Goal: Information Seeking & Learning: Learn about a topic

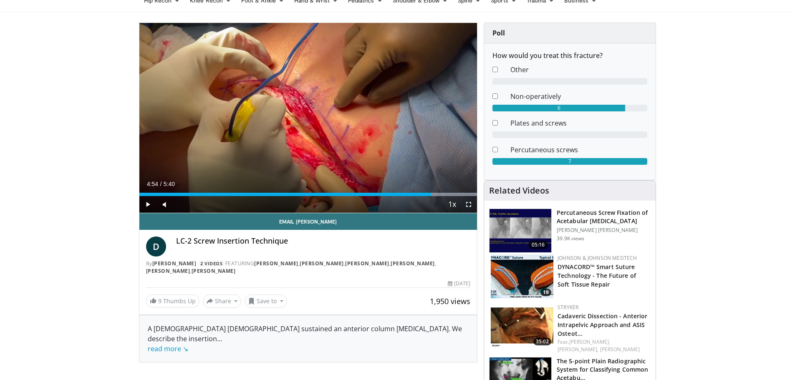
drag, startPoint x: 53, startPoint y: 87, endPoint x: 49, endPoint y: 57, distance: 29.9
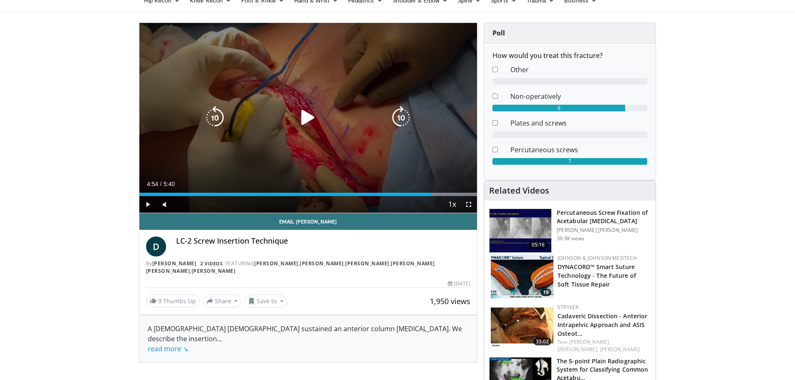
click at [306, 114] on icon "Video Player" at bounding box center [307, 117] width 23 height 23
click at [224, 114] on icon "Video Player" at bounding box center [214, 117] width 23 height 23
click at [212, 115] on icon "Video Player" at bounding box center [214, 117] width 23 height 23
click at [319, 135] on div "20 seconds Tap to unmute" at bounding box center [308, 118] width 338 height 190
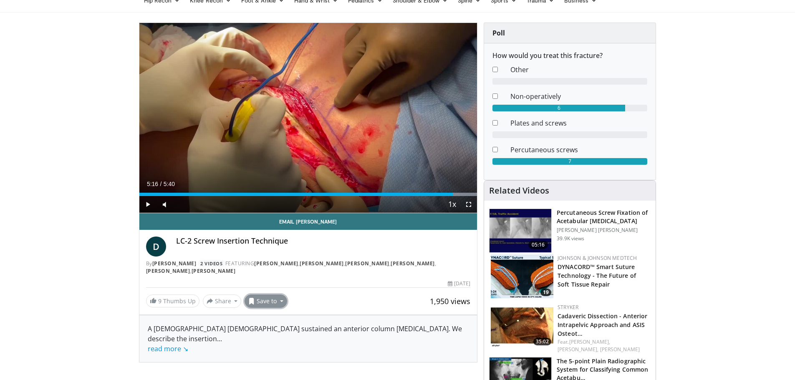
click at [273, 296] on button "Save to" at bounding box center [266, 301] width 43 height 13
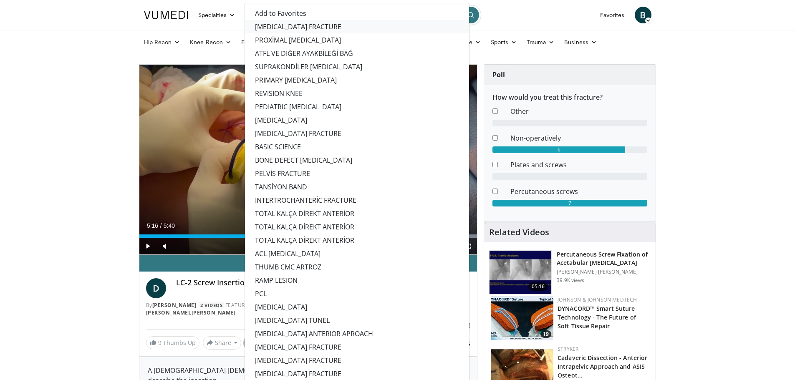
click at [280, 25] on link "[MEDICAL_DATA] FRACTURE" at bounding box center [357, 26] width 224 height 13
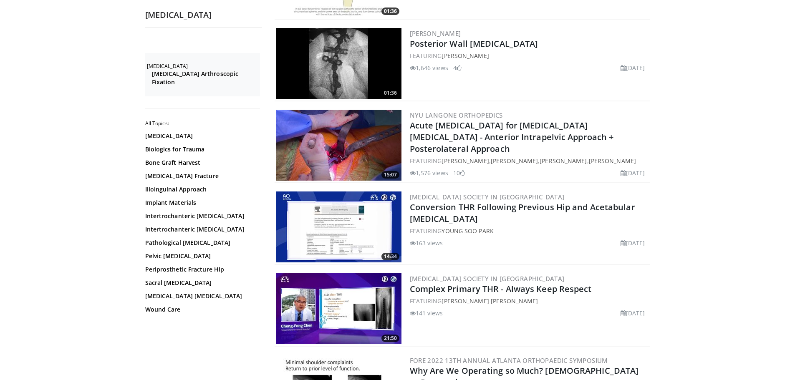
scroll to position [793, 0]
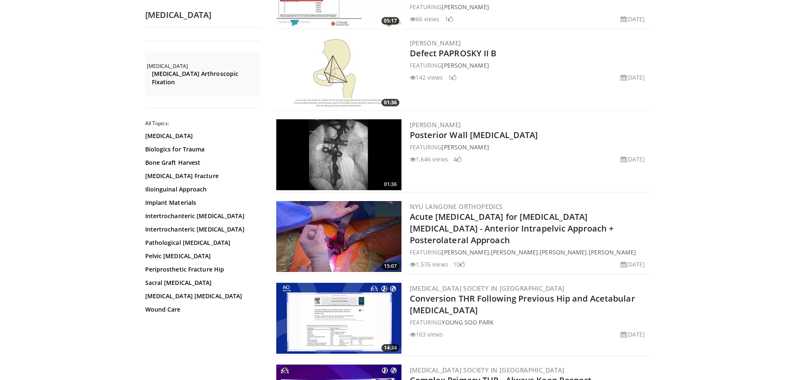
click at [326, 146] on img at bounding box center [338, 154] width 125 height 71
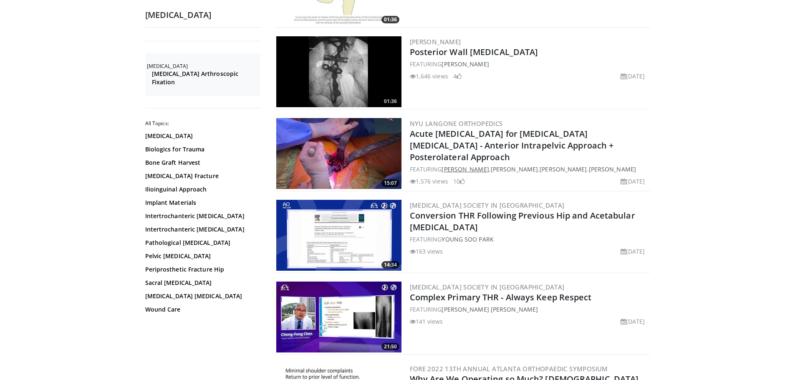
scroll to position [876, 0]
click at [348, 142] on img at bounding box center [338, 153] width 125 height 71
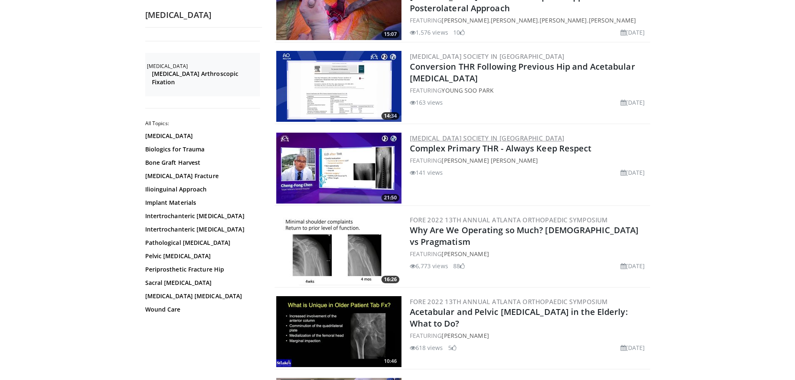
scroll to position [1043, 0]
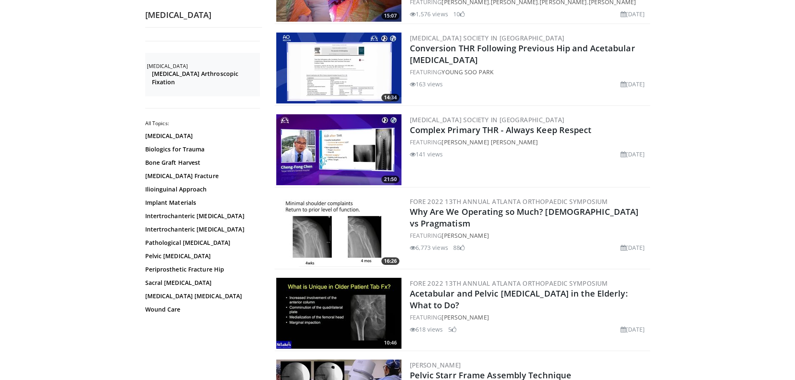
click at [354, 137] on img at bounding box center [338, 149] width 125 height 71
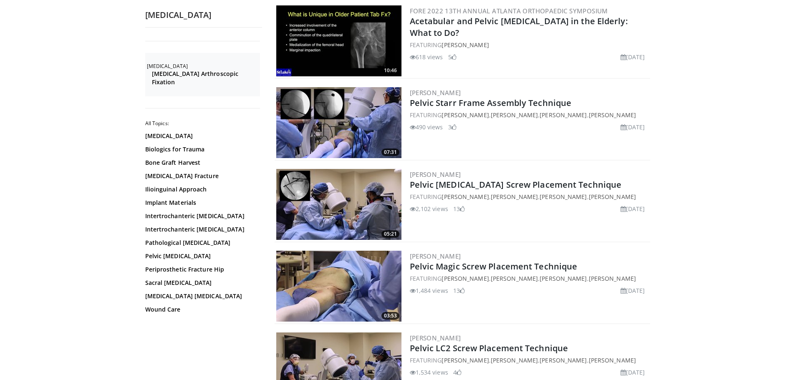
scroll to position [1336, 0]
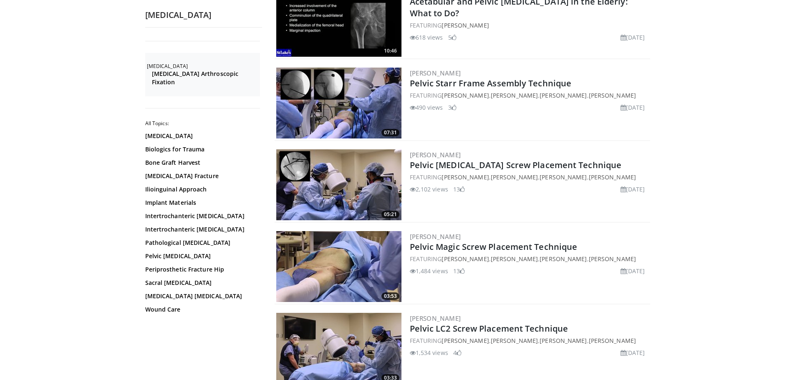
click at [363, 184] on img at bounding box center [338, 184] width 125 height 71
click at [356, 248] on img at bounding box center [338, 266] width 125 height 71
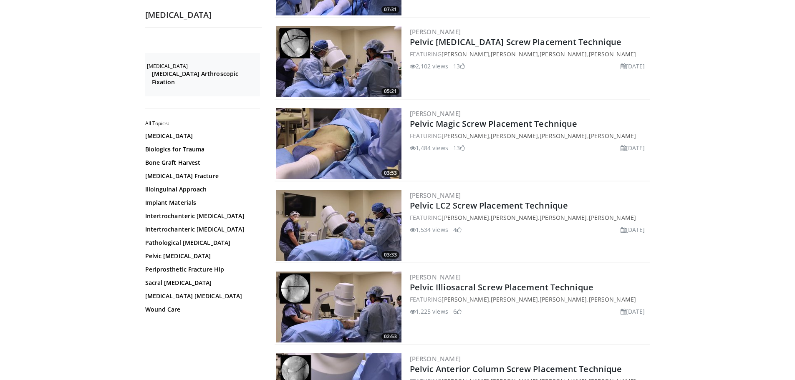
scroll to position [1461, 0]
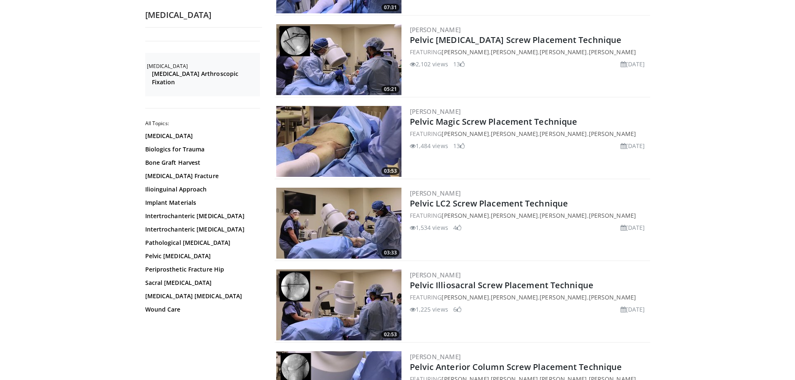
click at [349, 215] on img at bounding box center [338, 223] width 125 height 71
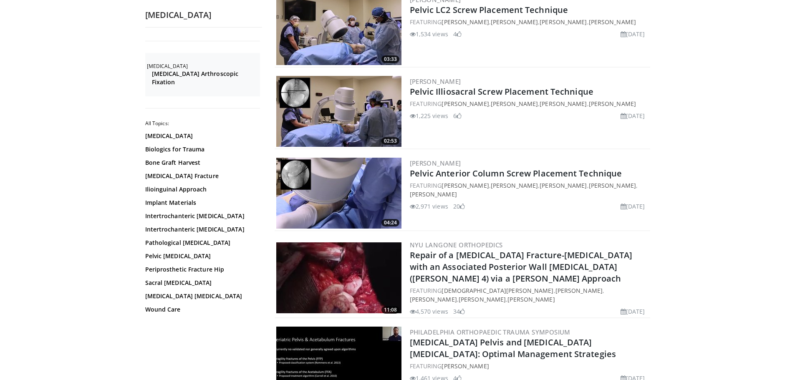
scroll to position [1669, 0]
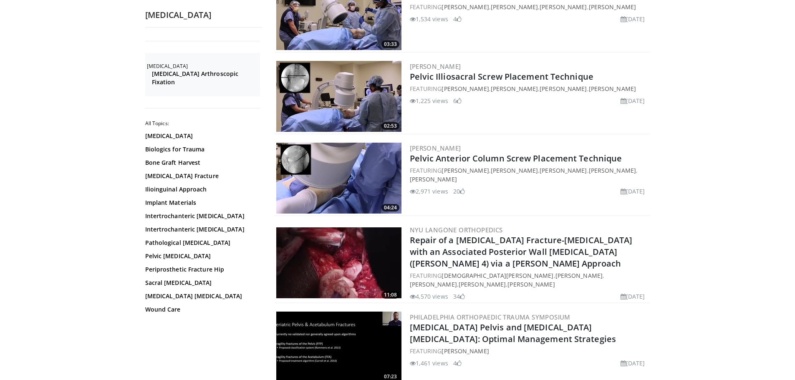
click at [340, 176] on img at bounding box center [338, 178] width 125 height 71
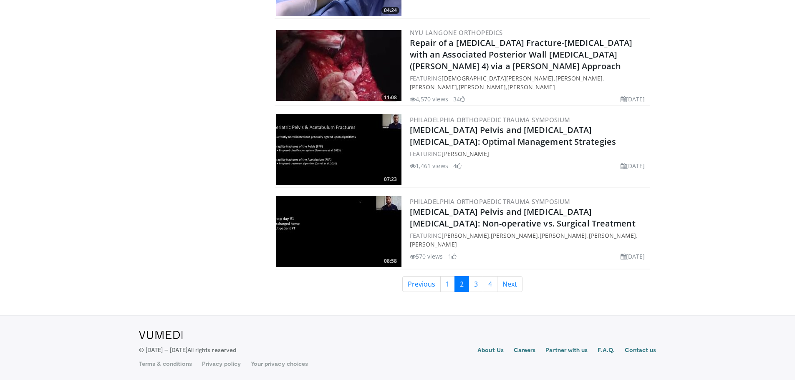
scroll to position [1868, 0]
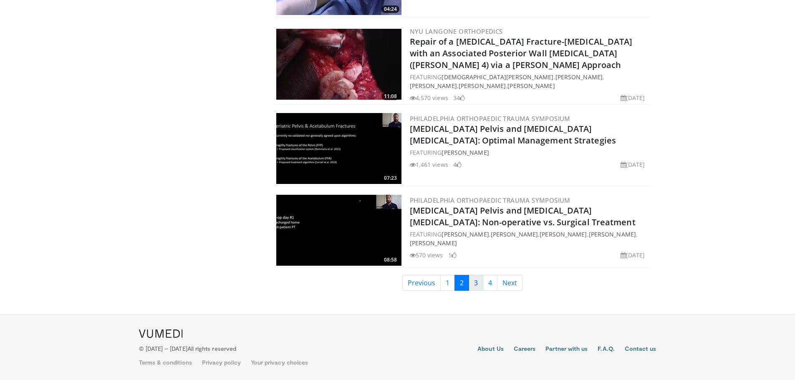
click at [476, 285] on link "3" at bounding box center [476, 283] width 15 height 16
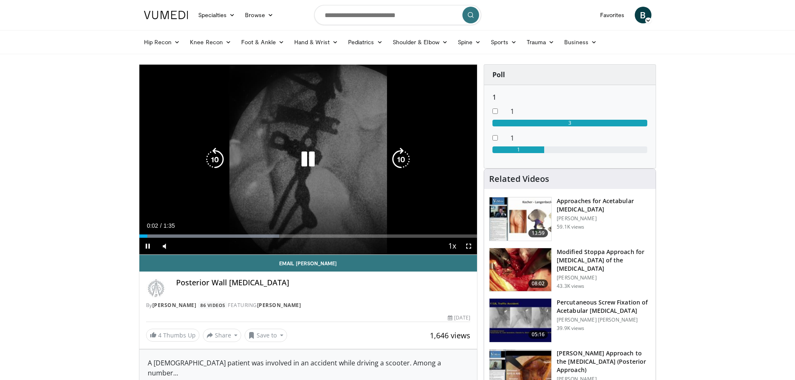
click at [398, 157] on icon "Video Player" at bounding box center [400, 159] width 23 height 23
click at [397, 157] on icon "Video Player" at bounding box center [400, 159] width 23 height 23
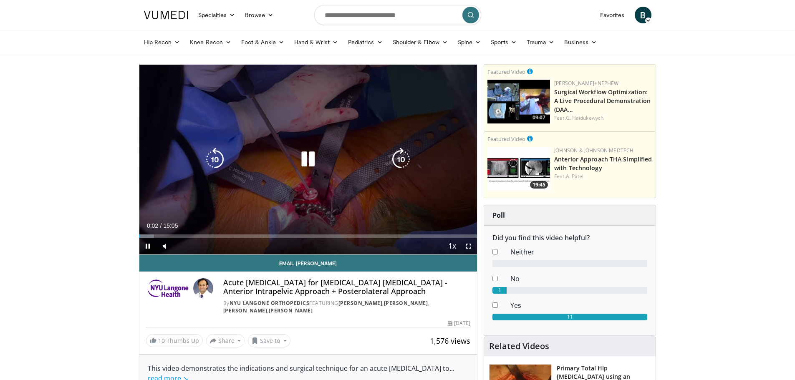
click at [405, 152] on icon "Video Player" at bounding box center [400, 159] width 23 height 23
click at [209, 155] on icon "Video Player" at bounding box center [214, 159] width 23 height 23
click at [209, 156] on icon "Video Player" at bounding box center [214, 159] width 23 height 23
click at [307, 164] on icon "Video Player" at bounding box center [307, 159] width 23 height 23
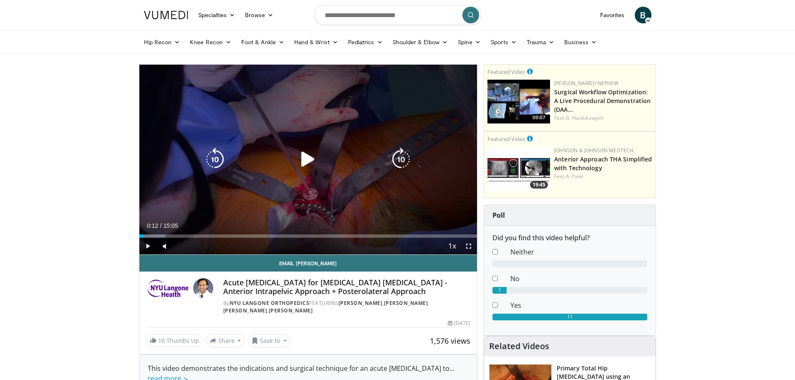
click at [306, 156] on icon "Video Player" at bounding box center [307, 159] width 23 height 23
click at [393, 155] on icon "Video Player" at bounding box center [400, 159] width 23 height 23
click at [400, 153] on icon "Video Player" at bounding box center [400, 159] width 23 height 23
click at [399, 156] on icon "Video Player" at bounding box center [400, 159] width 23 height 23
click at [389, 161] on div "Video Player" at bounding box center [308, 159] width 203 height 17
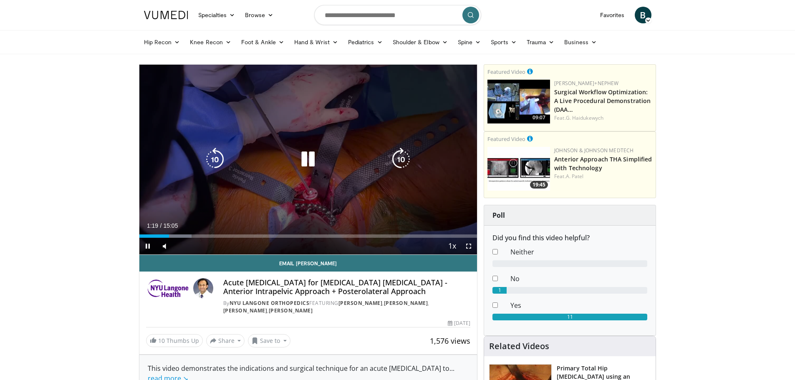
click at [403, 157] on icon "Video Player" at bounding box center [400, 159] width 23 height 23
click at [402, 157] on icon "Video Player" at bounding box center [400, 159] width 23 height 23
click at [396, 153] on icon "Video Player" at bounding box center [400, 159] width 23 height 23
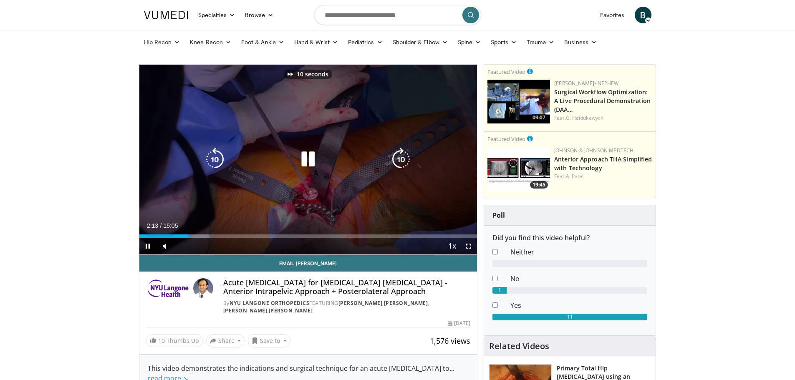
click at [396, 154] on icon "Video Player" at bounding box center [400, 159] width 23 height 23
click at [396, 151] on icon "Video Player" at bounding box center [400, 159] width 23 height 23
click at [396, 154] on icon "Video Player" at bounding box center [400, 159] width 23 height 23
click at [395, 154] on icon "Video Player" at bounding box center [400, 159] width 23 height 23
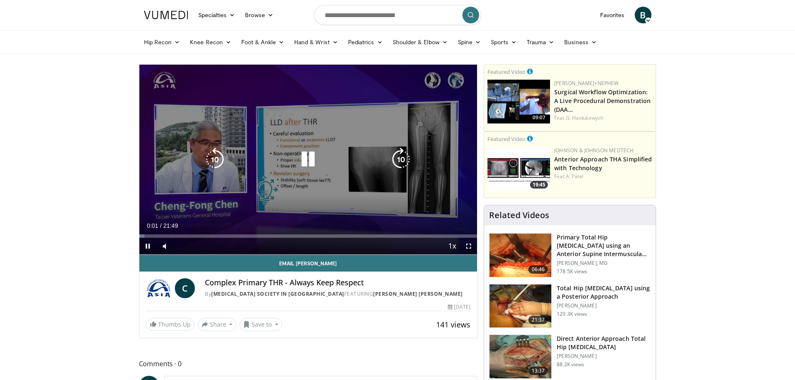
click at [405, 152] on icon "Video Player" at bounding box center [400, 159] width 23 height 23
click at [401, 152] on icon "Video Player" at bounding box center [400, 159] width 23 height 23
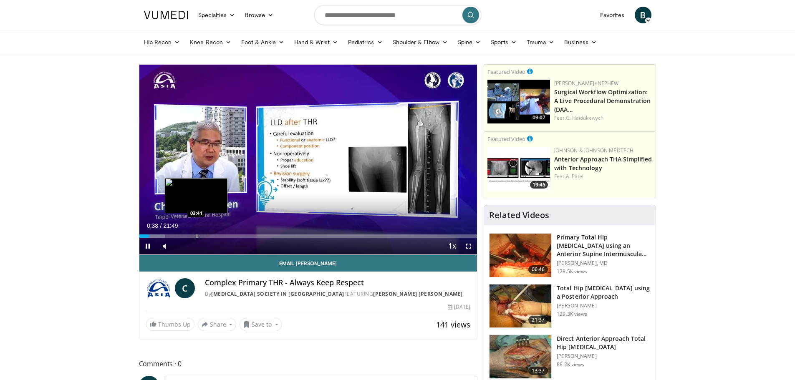
click at [196, 233] on div "Loaded : 7.57% 00:38 03:41" at bounding box center [308, 234] width 338 height 8
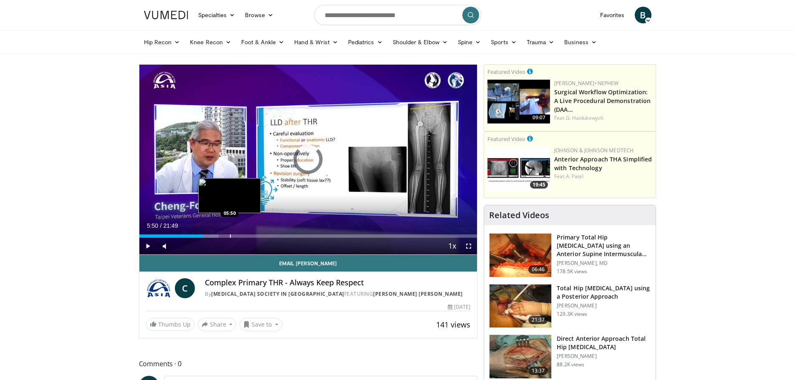
click at [230, 232] on div "Loaded : 23.49% 05:50 05:50" at bounding box center [308, 234] width 338 height 8
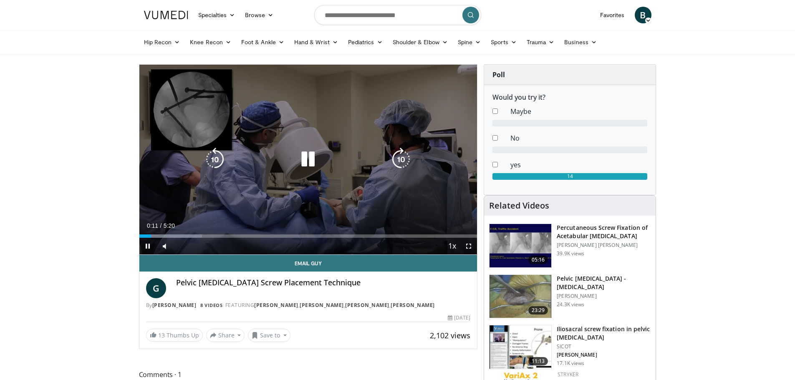
click at [396, 153] on icon "Video Player" at bounding box center [400, 159] width 23 height 23
click at [395, 153] on icon "Video Player" at bounding box center [400, 159] width 23 height 23
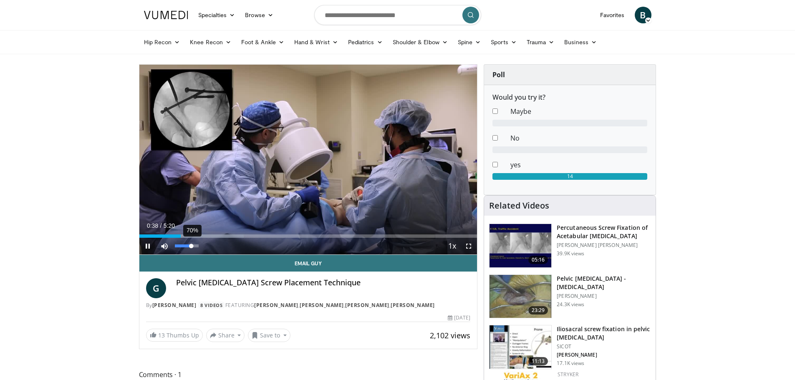
click at [192, 245] on div "70%" at bounding box center [187, 246] width 24 height 3
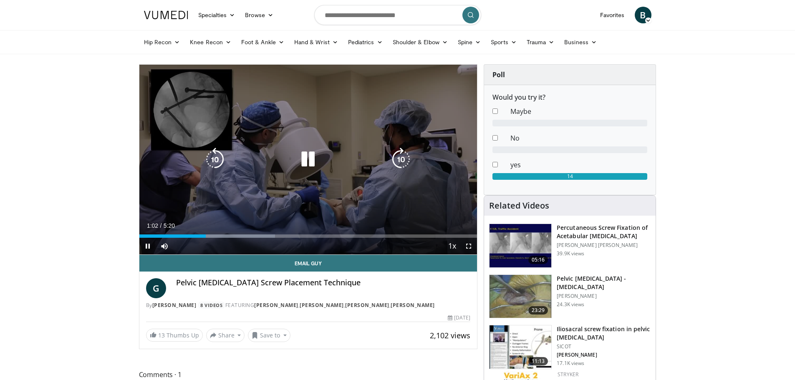
click at [398, 156] on icon "Video Player" at bounding box center [400, 159] width 23 height 23
click at [397, 156] on icon "Video Player" at bounding box center [400, 159] width 23 height 23
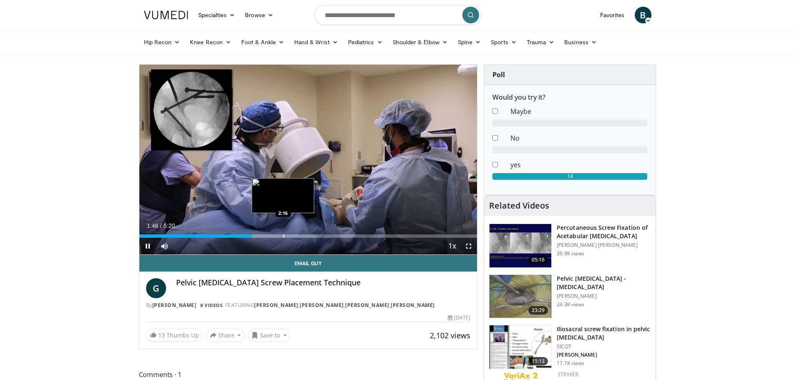
click at [283, 233] on div "Loaded : 52.63% 1:47 2:16" at bounding box center [308, 234] width 338 height 8
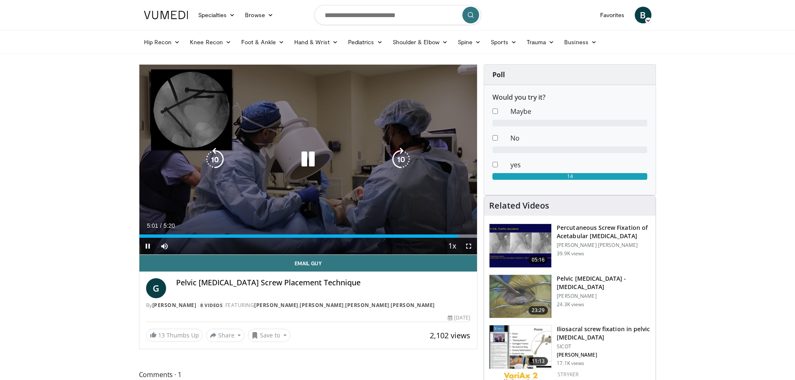
click at [295, 125] on div "30 seconds Tap to unmute" at bounding box center [308, 160] width 338 height 190
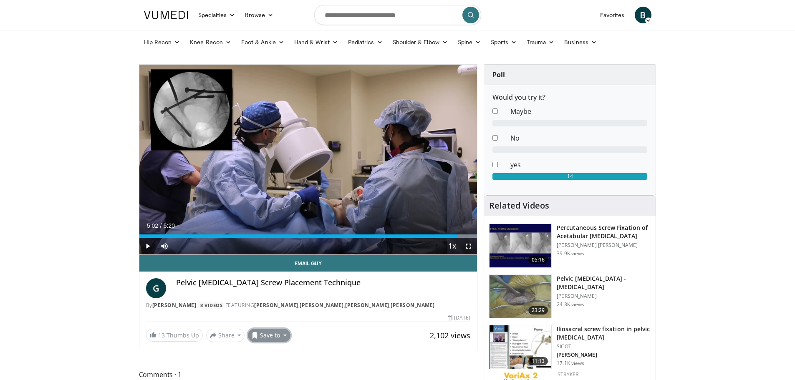
click at [281, 336] on button "Save to" at bounding box center [269, 335] width 43 height 13
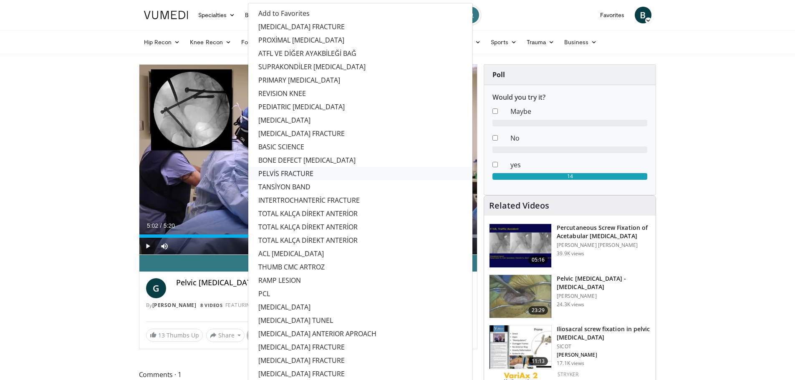
click at [303, 172] on link "PELVİS FRACTURE" at bounding box center [360, 173] width 224 height 13
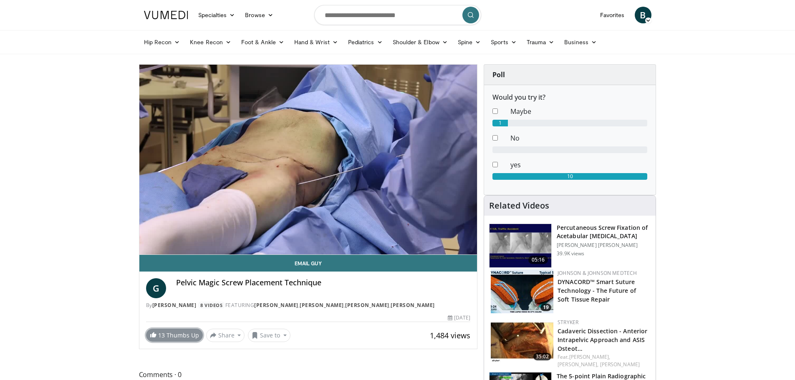
click at [164, 334] on span "13" at bounding box center [161, 335] width 7 height 8
click at [261, 330] on button "Save to" at bounding box center [269, 335] width 43 height 13
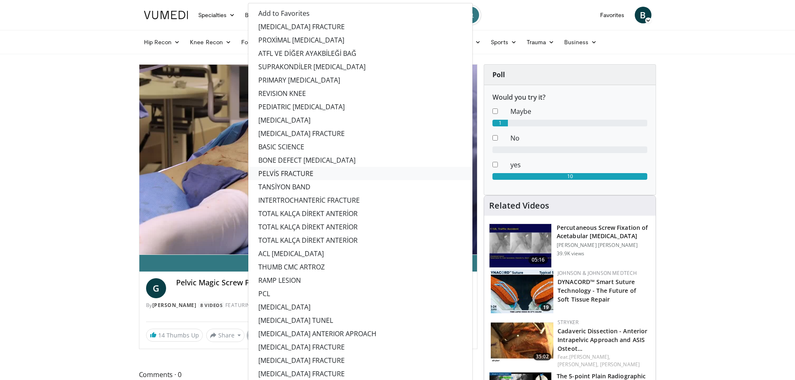
click at [288, 172] on link "PELVİS FRACTURE" at bounding box center [360, 173] width 224 height 13
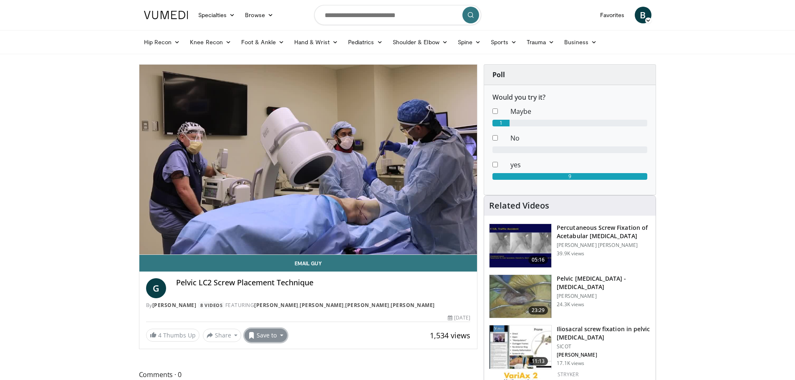
click at [273, 338] on button "Save to" at bounding box center [266, 335] width 43 height 13
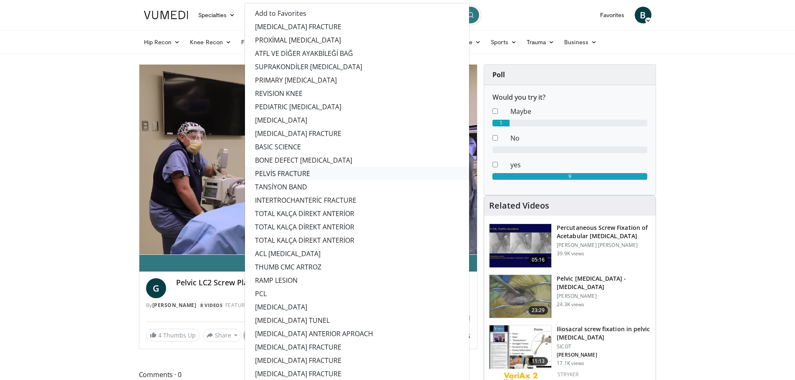
click at [273, 169] on link "PELVİS FRACTURE" at bounding box center [357, 173] width 224 height 13
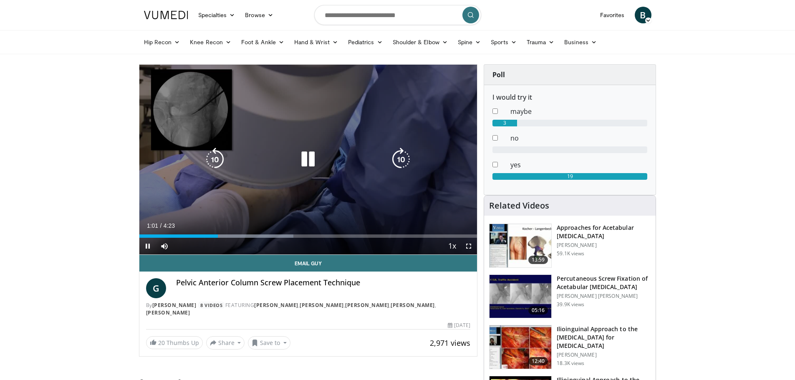
click at [400, 90] on div "30 seconds Tap to unmute" at bounding box center [308, 160] width 338 height 190
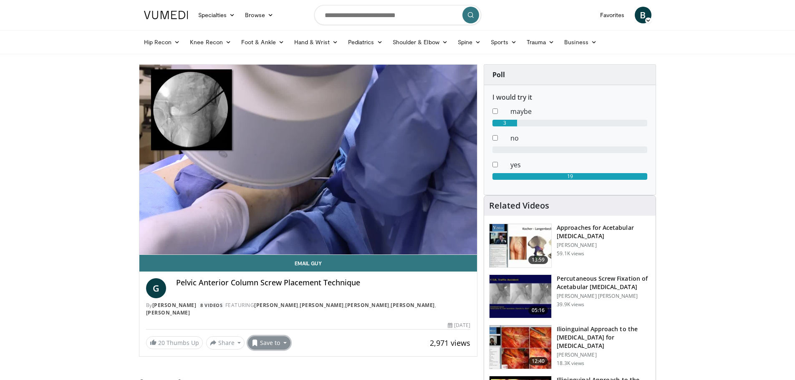
click at [266, 346] on button "Save to" at bounding box center [269, 342] width 43 height 13
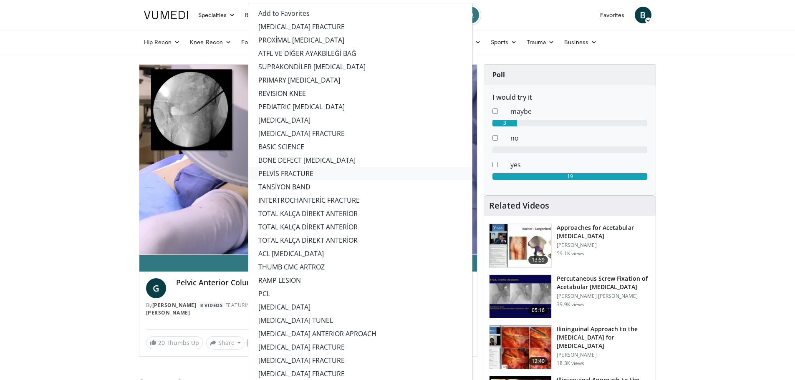
click at [296, 175] on link "PELVİS FRACTURE" at bounding box center [360, 173] width 224 height 13
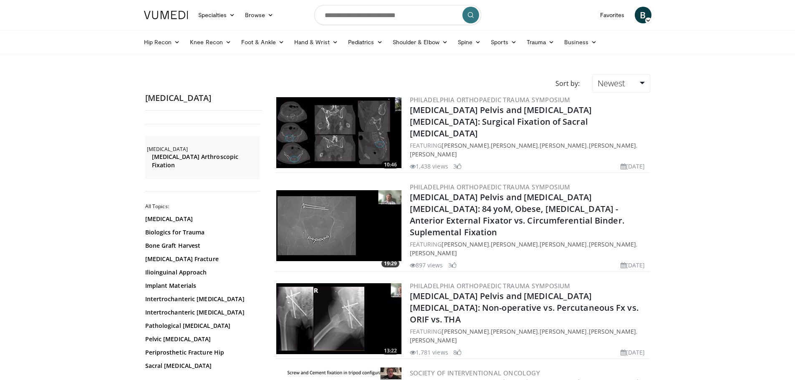
click at [323, 123] on img at bounding box center [338, 132] width 125 height 71
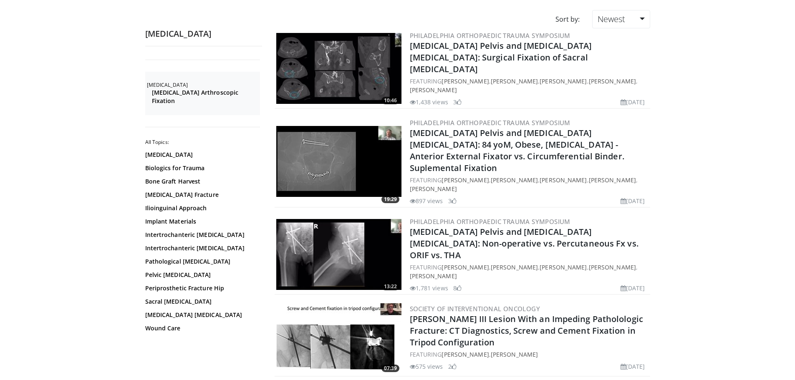
scroll to position [83, 0]
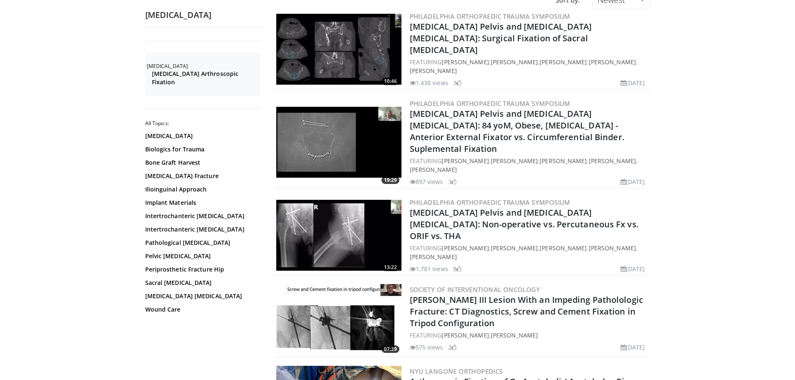
click at [356, 203] on img at bounding box center [338, 235] width 125 height 71
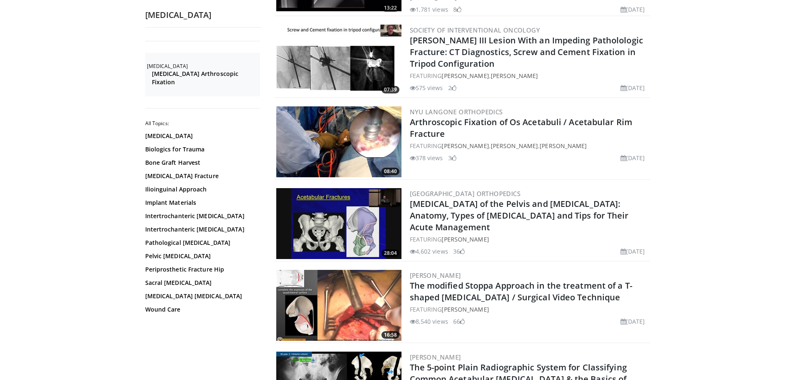
scroll to position [292, 0]
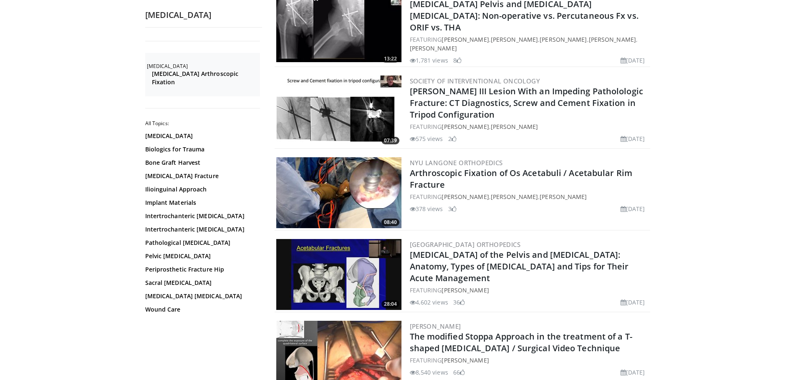
click at [345, 241] on img at bounding box center [338, 274] width 125 height 71
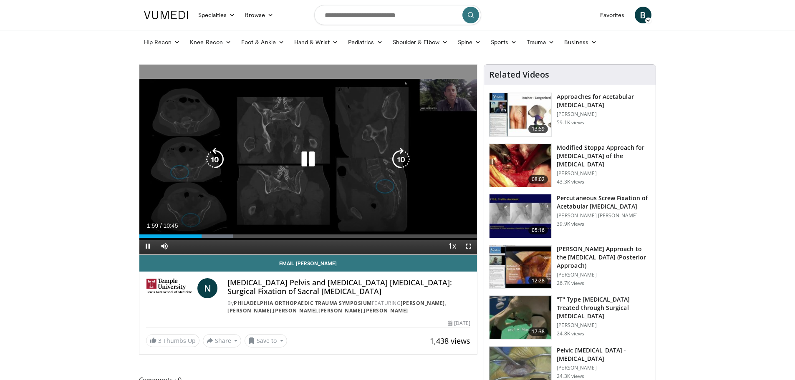
click at [218, 155] on icon "Video Player" at bounding box center [214, 159] width 23 height 23
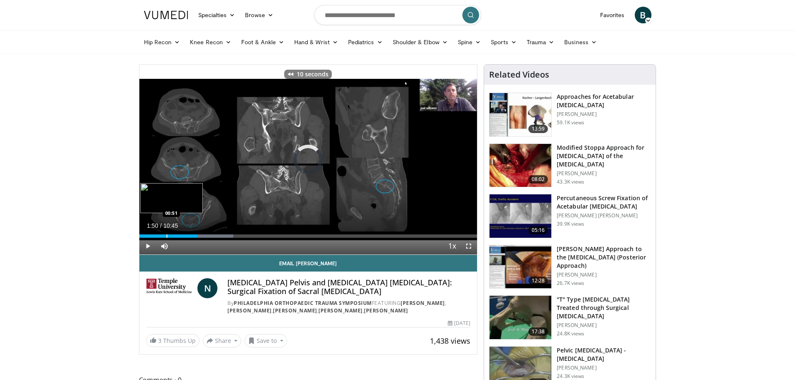
click at [166, 235] on div "01:51" at bounding box center [168, 236] width 58 height 3
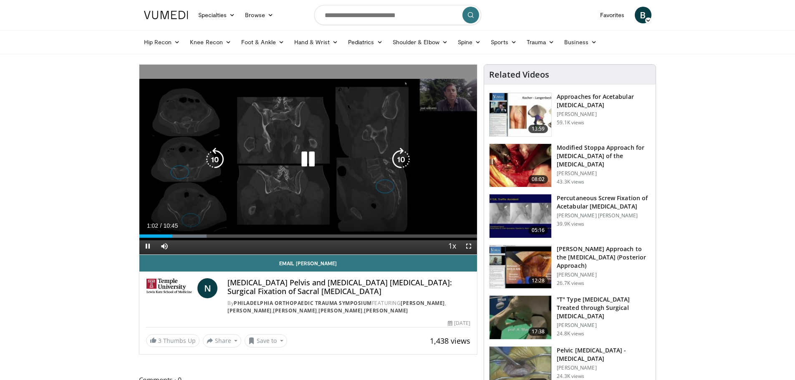
click at [400, 157] on icon "Video Player" at bounding box center [400, 159] width 23 height 23
click at [395, 151] on icon "Video Player" at bounding box center [400, 159] width 23 height 23
click at [395, 152] on icon "Video Player" at bounding box center [400, 159] width 23 height 23
click at [397, 151] on icon "Video Player" at bounding box center [400, 159] width 23 height 23
click at [397, 150] on icon "Video Player" at bounding box center [400, 159] width 23 height 23
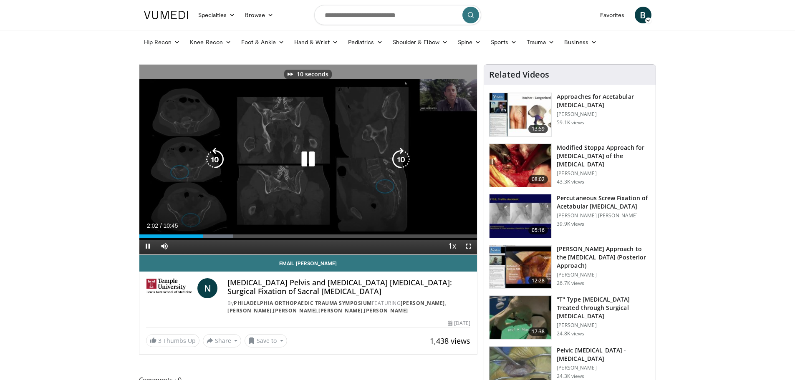
click at [397, 150] on icon "Video Player" at bounding box center [400, 159] width 23 height 23
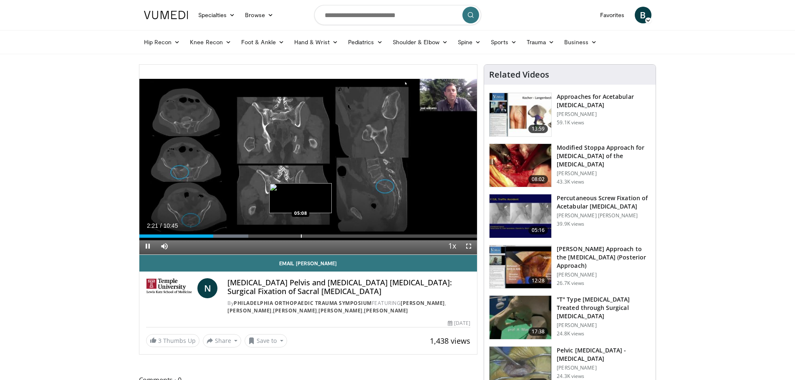
click at [301, 235] on div "Progress Bar" at bounding box center [301, 236] width 1 height 3
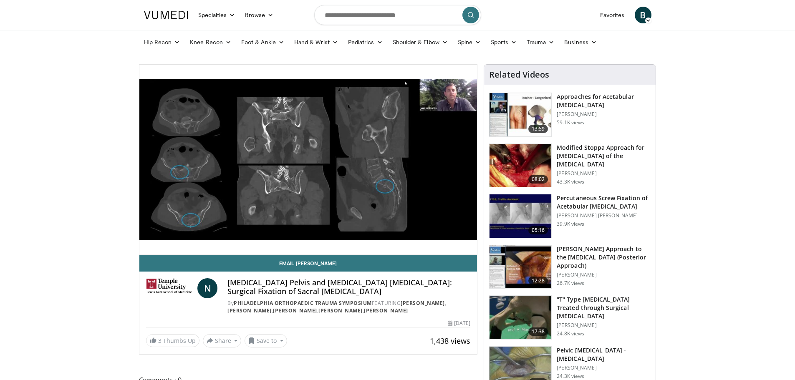
click at [396, 234] on div "20 seconds Tap to unmute" at bounding box center [308, 160] width 338 height 190
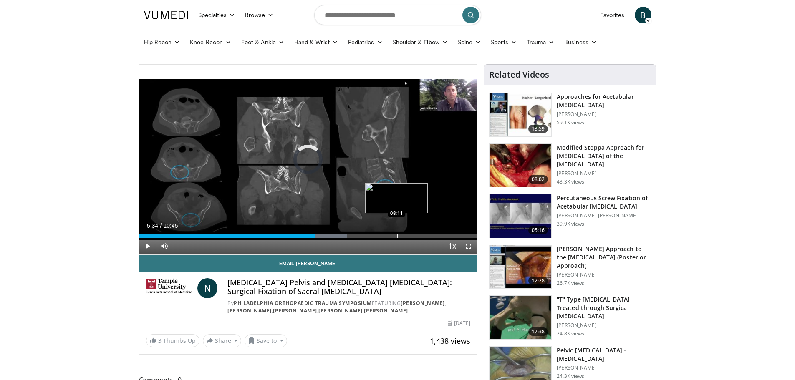
click at [397, 235] on div "Progress Bar" at bounding box center [397, 236] width 1 height 3
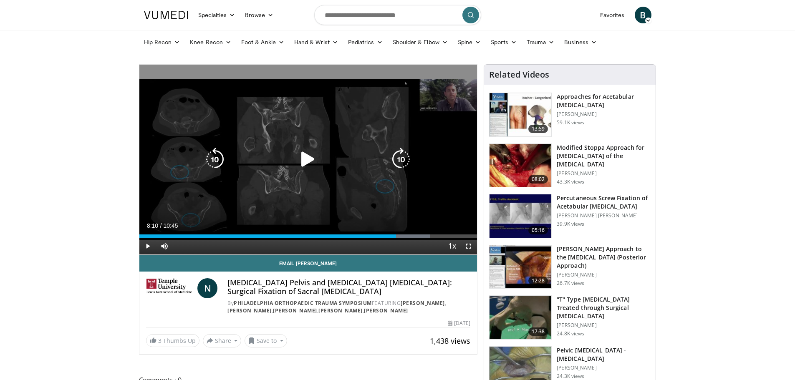
click at [265, 201] on div "20 seconds Tap to unmute" at bounding box center [308, 160] width 338 height 190
click at [396, 156] on icon "Video Player" at bounding box center [400, 159] width 23 height 23
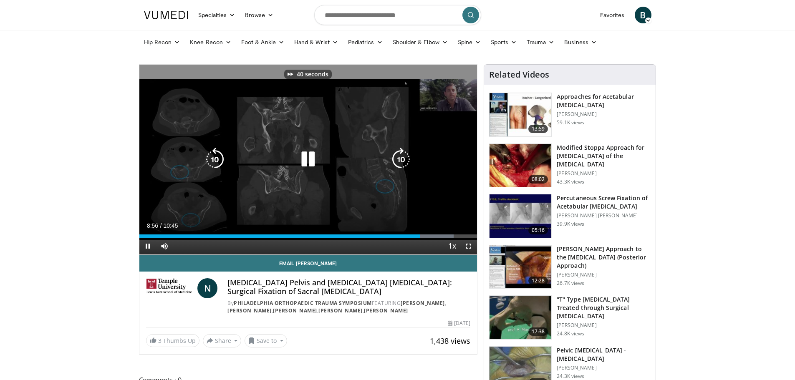
click at [306, 157] on icon "Video Player" at bounding box center [307, 159] width 23 height 23
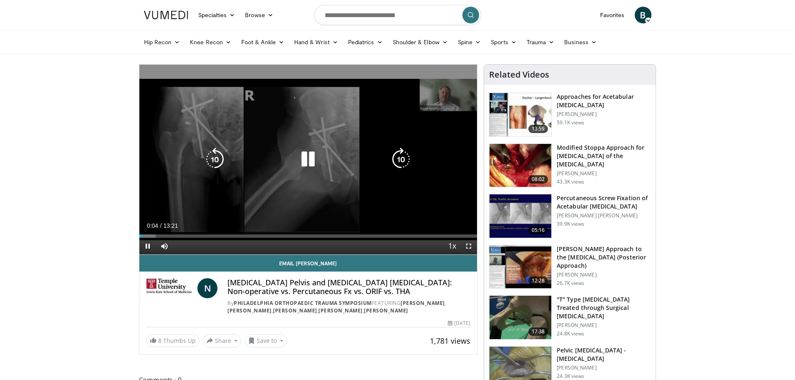
click at [398, 152] on icon "Video Player" at bounding box center [400, 159] width 23 height 23
click at [396, 151] on icon "Video Player" at bounding box center [400, 159] width 23 height 23
click at [399, 154] on icon "Video Player" at bounding box center [400, 159] width 23 height 23
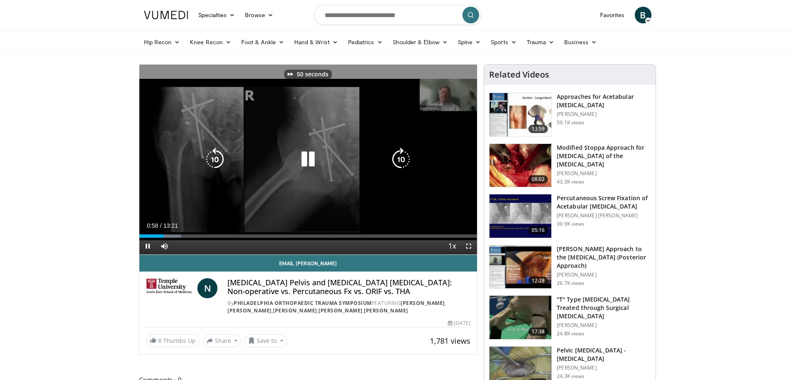
click at [399, 154] on icon "Video Player" at bounding box center [400, 159] width 23 height 23
click at [395, 155] on icon "Video Player" at bounding box center [400, 159] width 23 height 23
click at [399, 154] on icon "Video Player" at bounding box center [400, 159] width 23 height 23
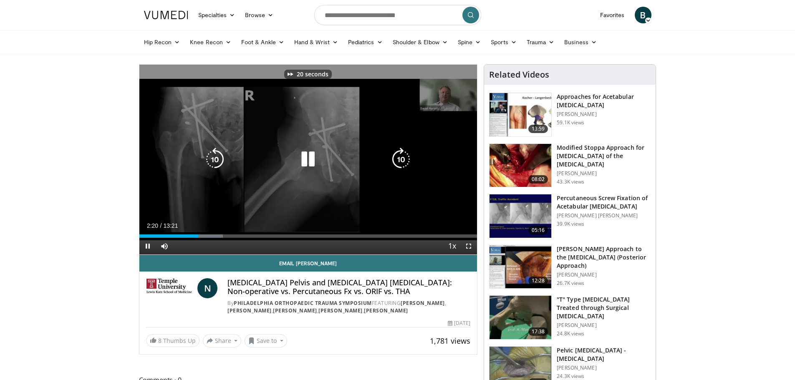
click at [399, 154] on icon "Video Player" at bounding box center [400, 159] width 23 height 23
click at [396, 152] on icon "Video Player" at bounding box center [400, 159] width 23 height 23
click at [397, 156] on icon "Video Player" at bounding box center [400, 159] width 23 height 23
click at [396, 154] on icon "Video Player" at bounding box center [400, 159] width 23 height 23
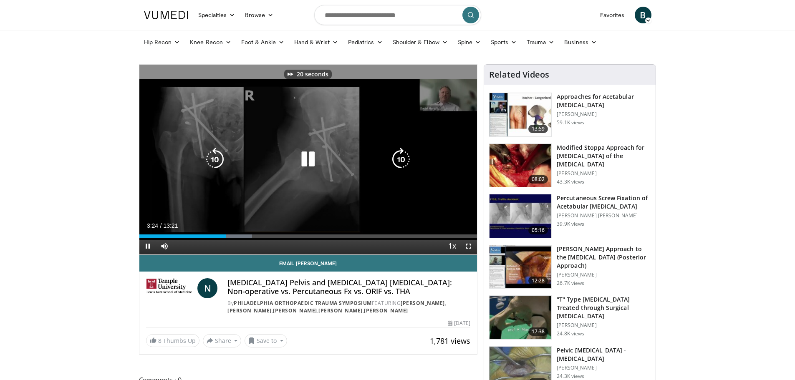
click at [396, 150] on icon "Video Player" at bounding box center [400, 159] width 23 height 23
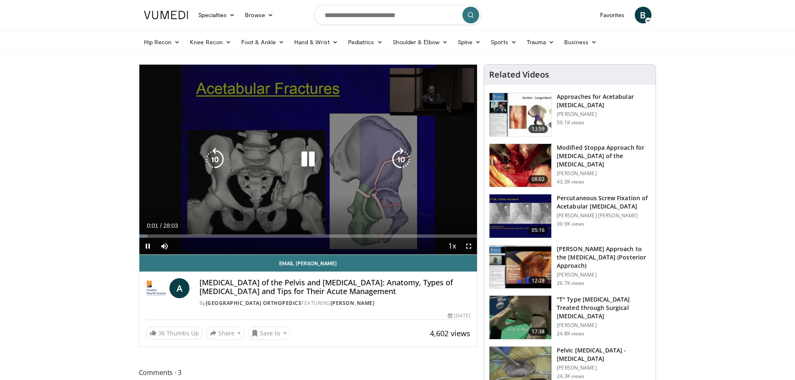
click at [306, 161] on icon "Video Player" at bounding box center [307, 159] width 23 height 23
click at [309, 156] on icon "Video Player" at bounding box center [307, 159] width 23 height 23
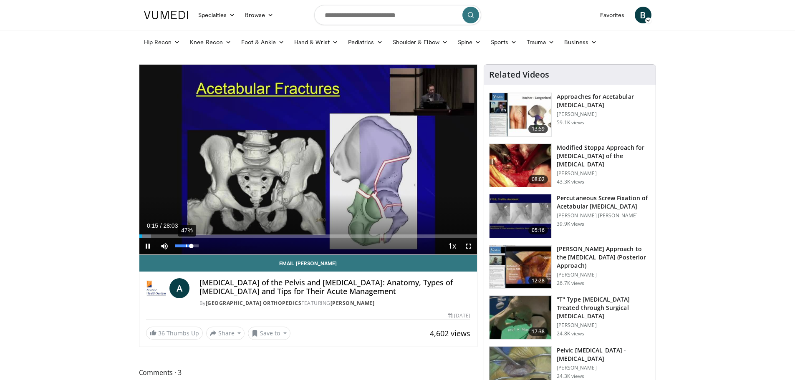
click at [186, 245] on div "47%" at bounding box center [187, 246] width 24 height 3
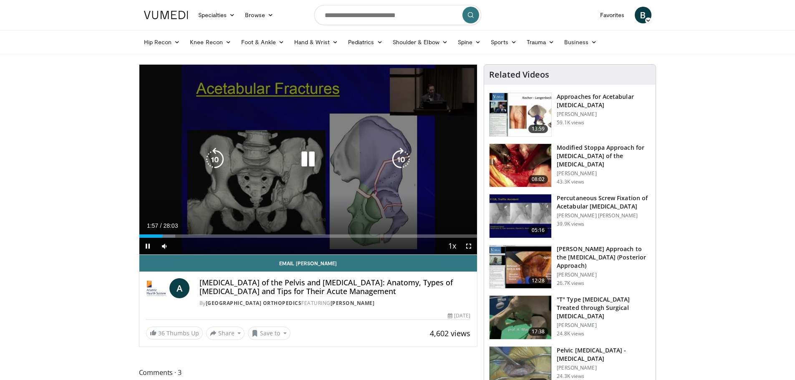
click at [401, 152] on icon "Video Player" at bounding box center [400, 159] width 23 height 23
click at [261, 137] on div "10 seconds Tap to unmute" at bounding box center [308, 160] width 338 height 190
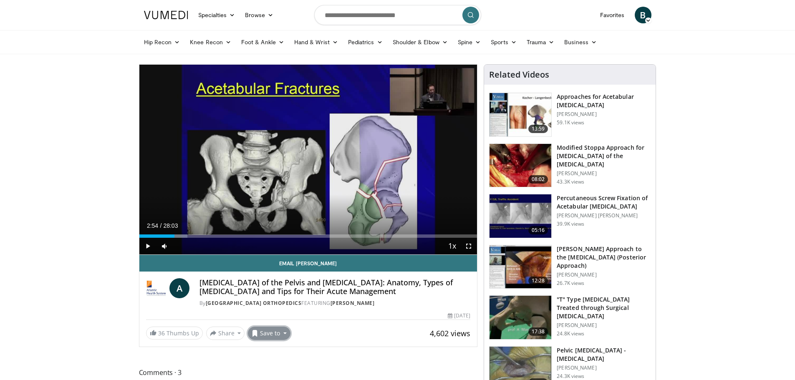
click at [275, 331] on button "Save to" at bounding box center [269, 333] width 43 height 13
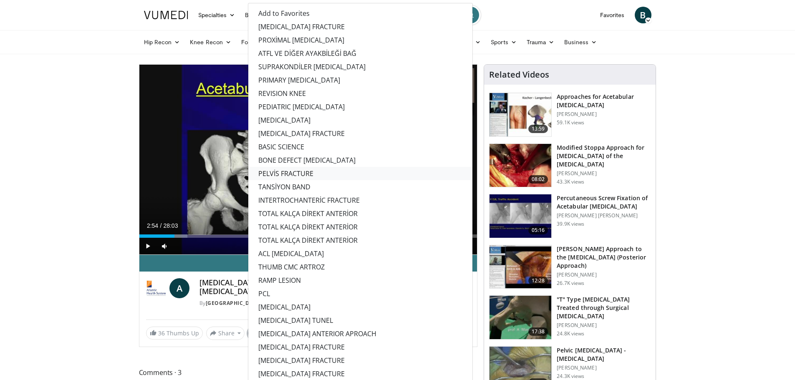
click at [287, 173] on link "PELVİS FRACTURE" at bounding box center [360, 173] width 224 height 13
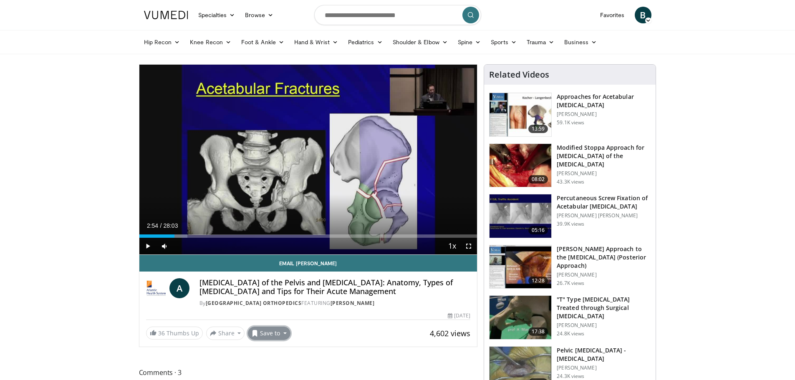
click at [275, 335] on button "Save to" at bounding box center [269, 333] width 43 height 13
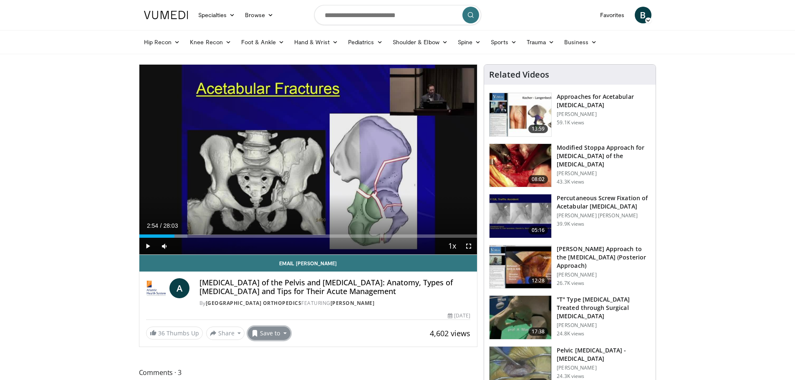
click at [277, 336] on button "Save to" at bounding box center [269, 333] width 43 height 13
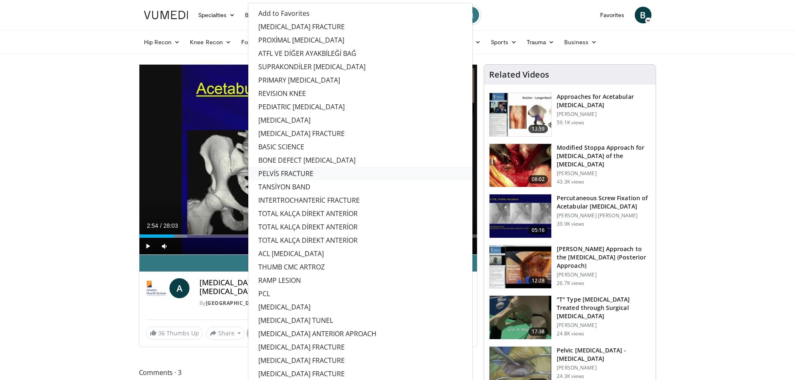
click at [290, 173] on link "PELVİS FRACTURE" at bounding box center [360, 173] width 224 height 13
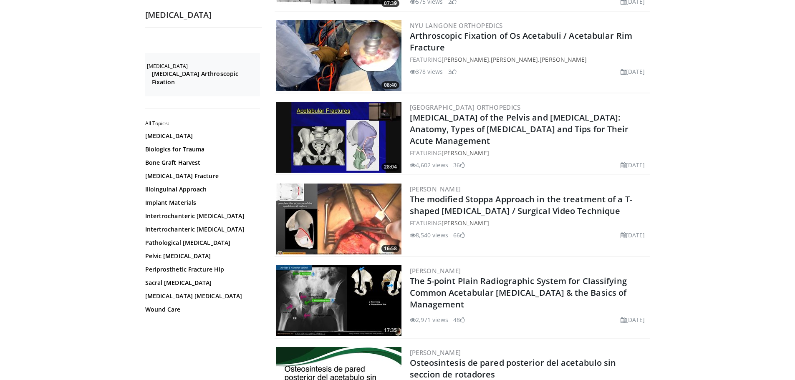
scroll to position [459, 0]
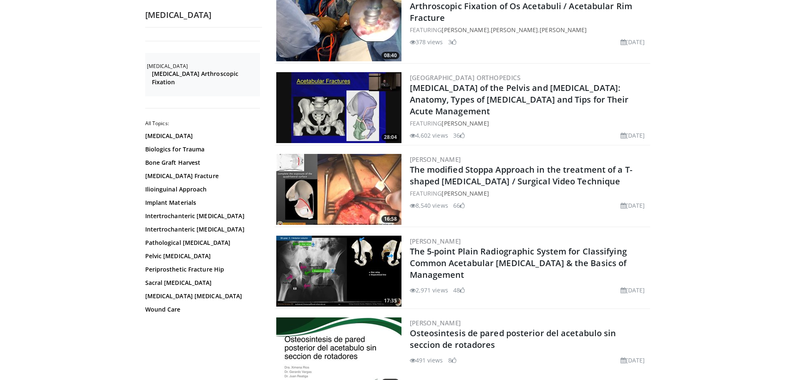
click at [349, 236] on img at bounding box center [338, 271] width 125 height 71
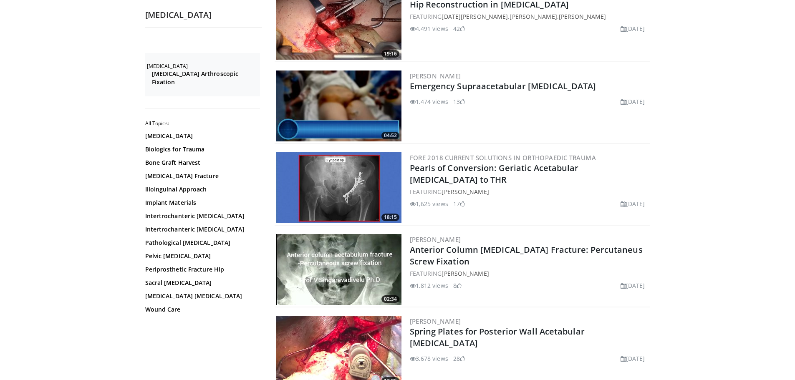
scroll to position [1043, 0]
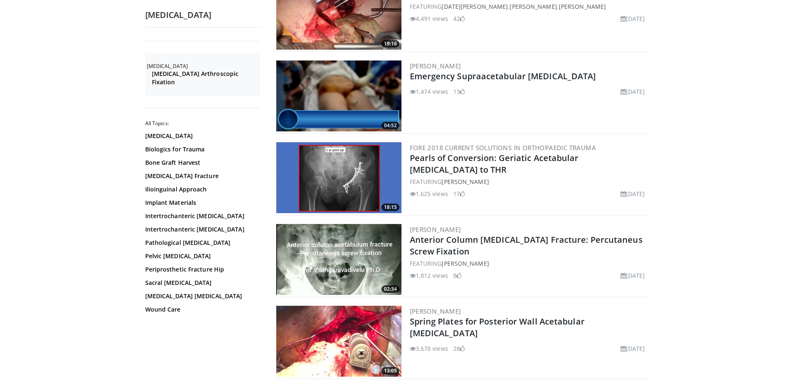
click at [328, 230] on img at bounding box center [338, 259] width 125 height 71
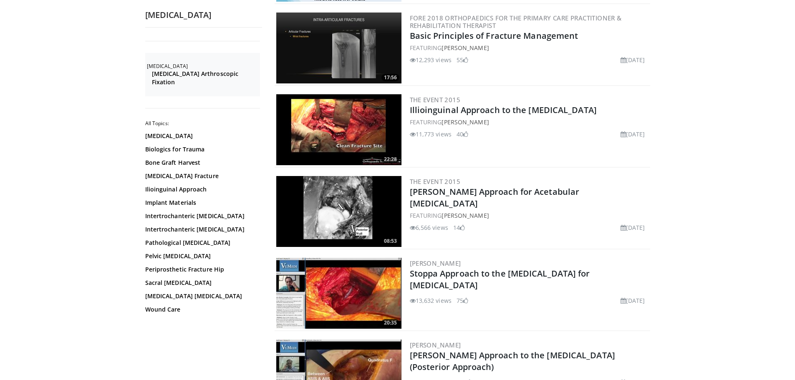
scroll to position [1461, 0]
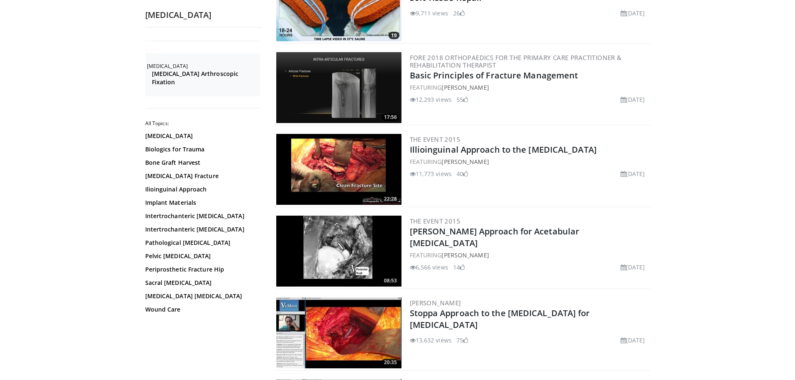
click at [351, 140] on img at bounding box center [338, 169] width 125 height 71
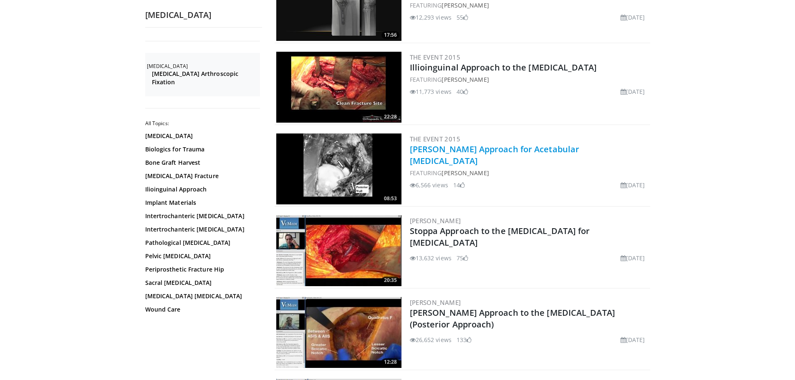
scroll to position [1544, 0]
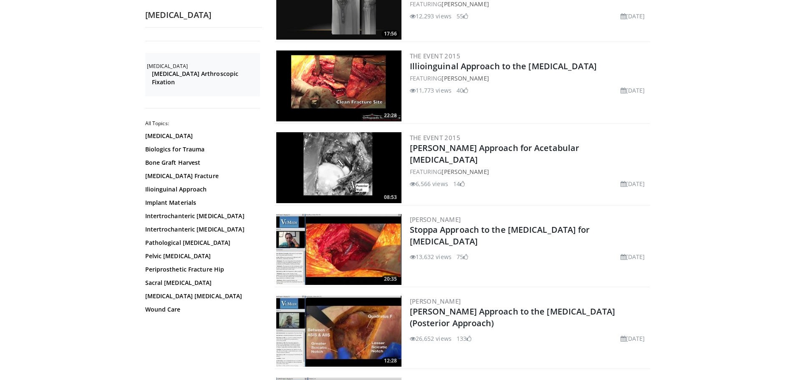
click at [356, 132] on img at bounding box center [338, 167] width 125 height 71
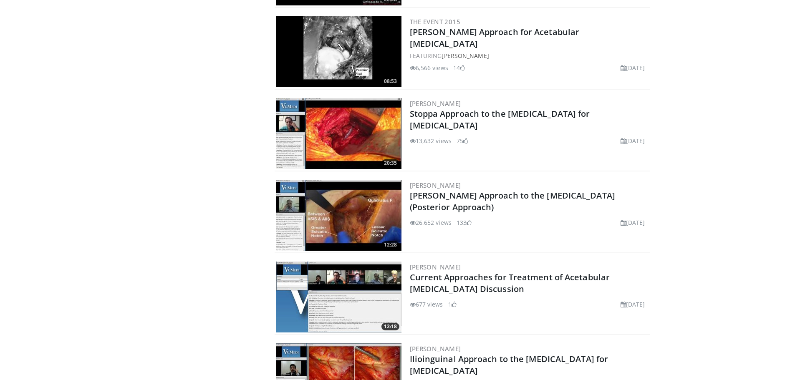
scroll to position [1659, 0]
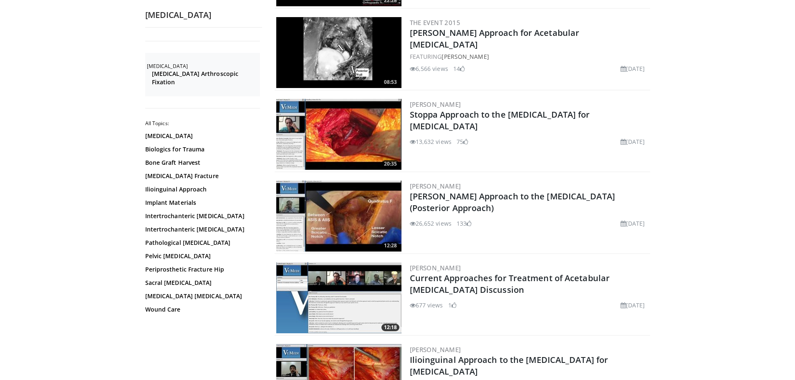
click at [378, 114] on img at bounding box center [338, 134] width 125 height 71
click at [347, 116] on img at bounding box center [338, 134] width 125 height 71
click at [353, 107] on img at bounding box center [338, 134] width 125 height 71
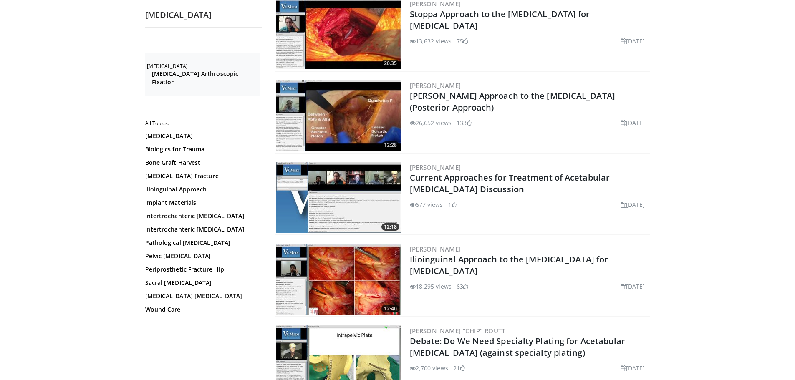
scroll to position [1785, 0]
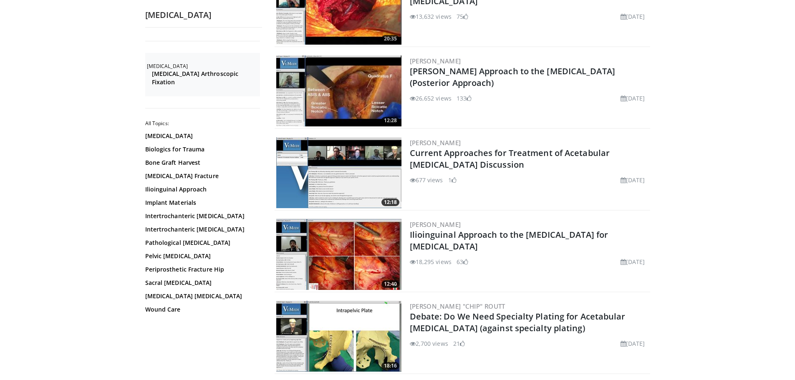
click at [351, 147] on img at bounding box center [338, 172] width 125 height 71
click at [344, 58] on img at bounding box center [338, 91] width 125 height 71
click at [346, 219] on img at bounding box center [338, 254] width 125 height 71
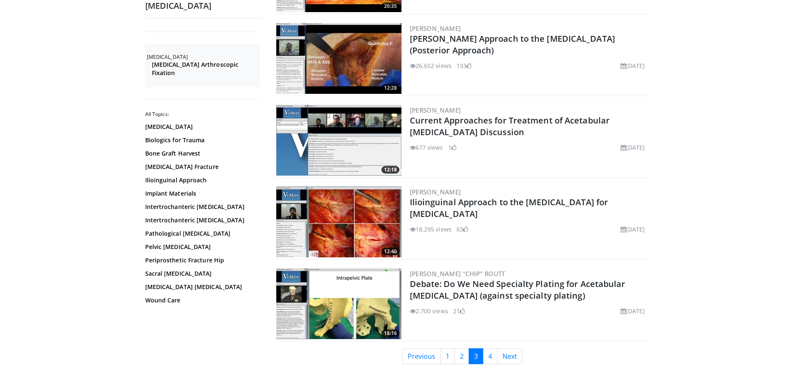
scroll to position [1868, 0]
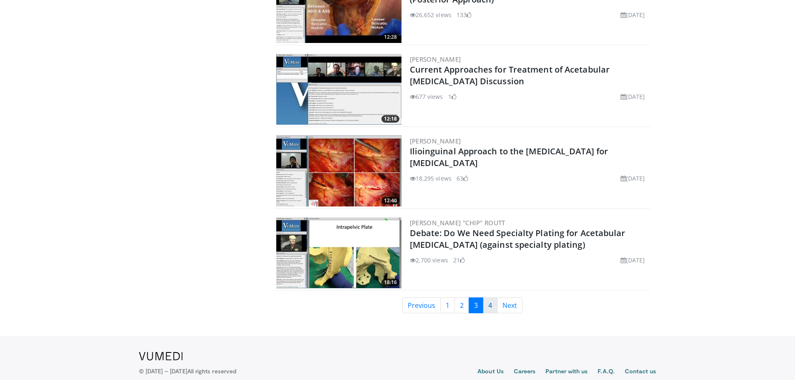
click at [490, 298] on link "4" at bounding box center [490, 306] width 15 height 16
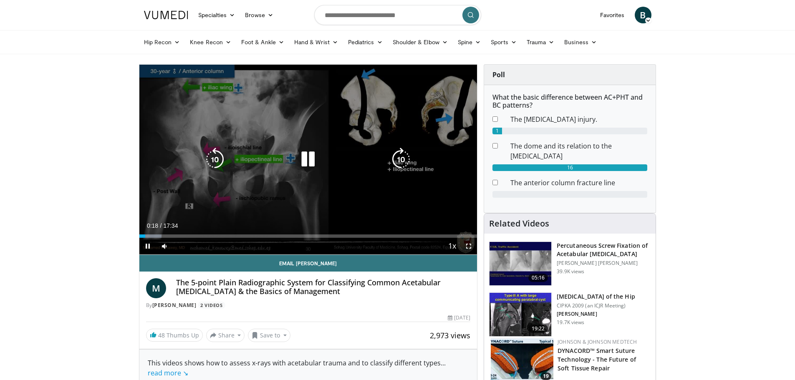
click at [399, 152] on icon "Video Player" at bounding box center [400, 159] width 23 height 23
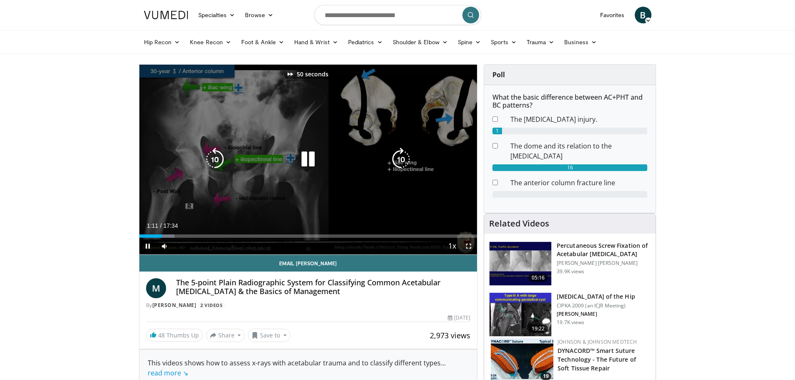
click at [399, 152] on icon "Video Player" at bounding box center [400, 159] width 23 height 23
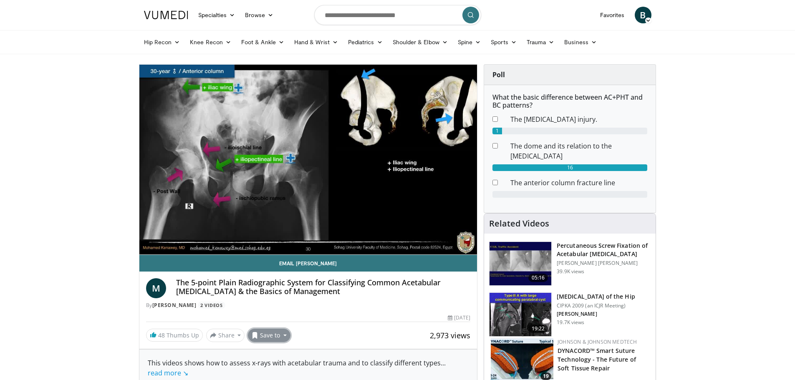
click at [275, 334] on button "Save to" at bounding box center [269, 335] width 43 height 13
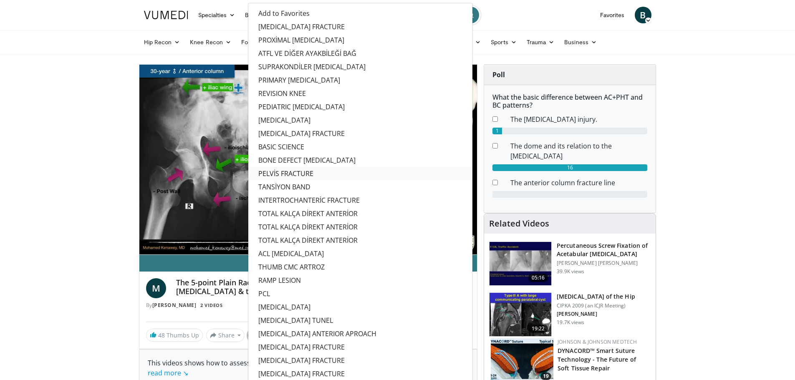
click at [279, 173] on link "PELVİS FRACTURE" at bounding box center [360, 173] width 224 height 13
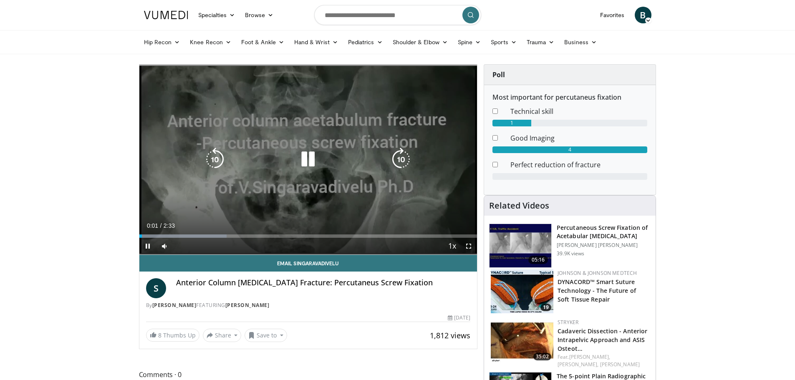
click at [394, 154] on icon "Video Player" at bounding box center [400, 159] width 23 height 23
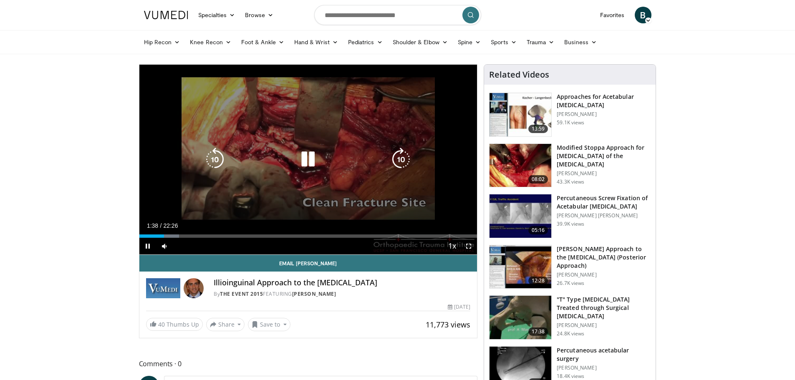
click at [398, 153] on icon "Video Player" at bounding box center [400, 159] width 23 height 23
click at [399, 155] on icon "Video Player" at bounding box center [400, 159] width 23 height 23
click at [396, 150] on icon "Video Player" at bounding box center [400, 159] width 23 height 23
click at [399, 154] on icon "Video Player" at bounding box center [400, 159] width 23 height 23
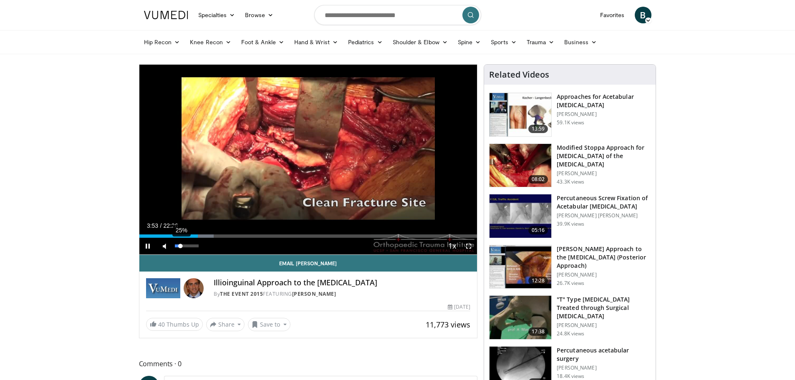
click at [181, 246] on div "25%" at bounding box center [187, 246] width 24 height 3
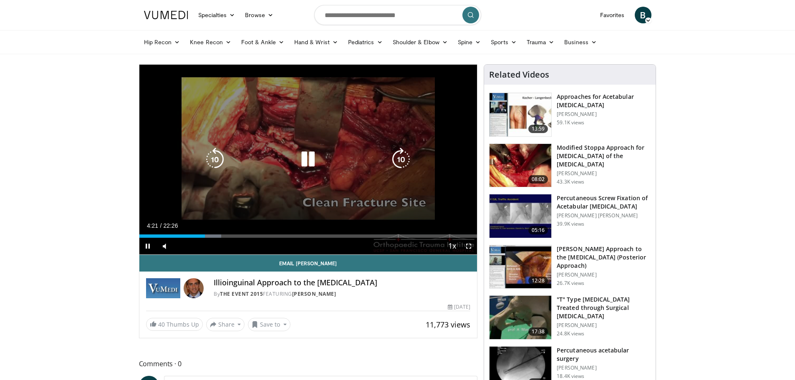
click at [395, 150] on icon "Video Player" at bounding box center [400, 159] width 23 height 23
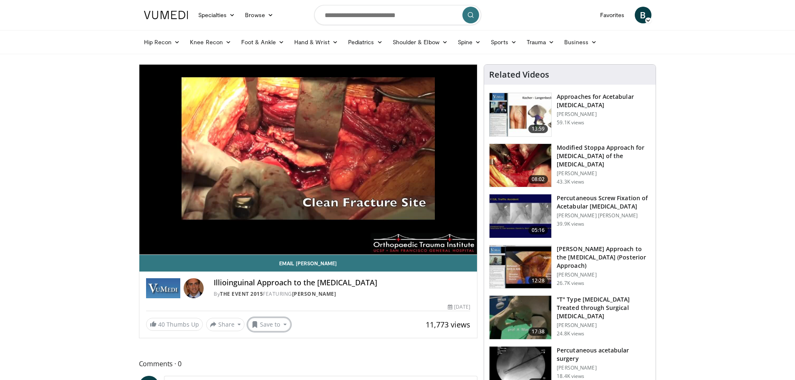
click at [265, 327] on button "Save to" at bounding box center [269, 324] width 43 height 13
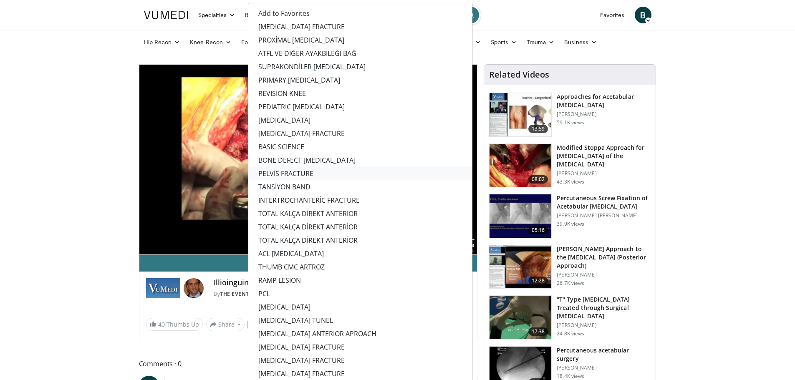
click at [275, 170] on link "PELVİS FRACTURE" at bounding box center [360, 173] width 224 height 13
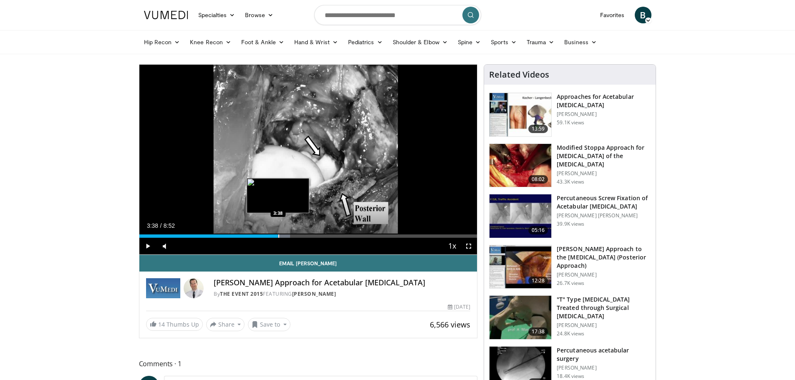
click at [278, 232] on div "Loaded : 44.62% 2:56 3:38" at bounding box center [308, 234] width 338 height 8
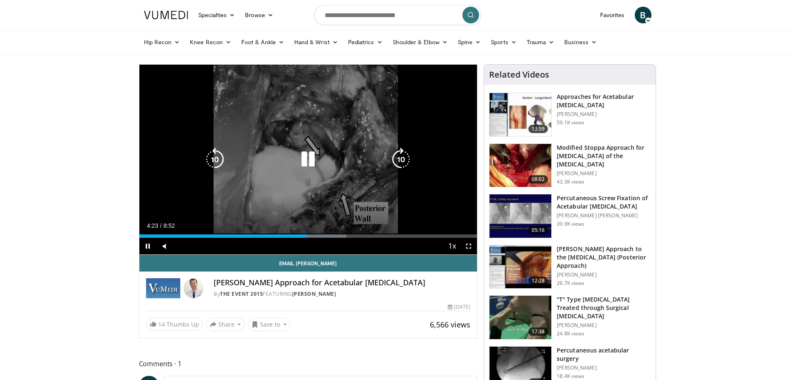
click at [399, 155] on icon "Video Player" at bounding box center [400, 159] width 23 height 23
click at [394, 152] on icon "Video Player" at bounding box center [400, 159] width 23 height 23
click at [391, 157] on icon "Video Player" at bounding box center [400, 159] width 23 height 23
click at [397, 152] on icon "Video Player" at bounding box center [400, 159] width 23 height 23
click at [397, 154] on icon "Video Player" at bounding box center [400, 159] width 23 height 23
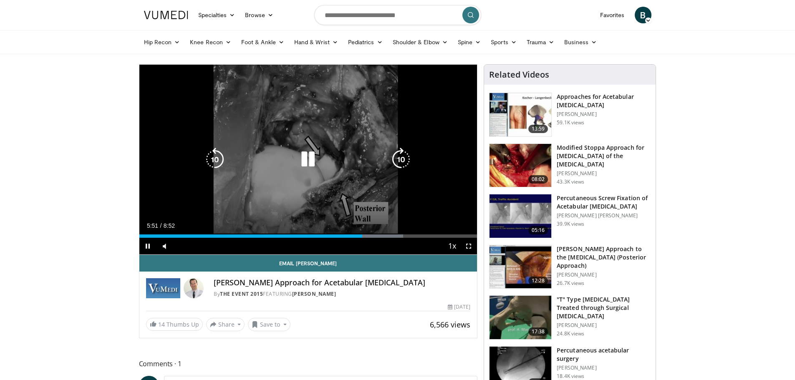
click at [401, 151] on icon "Video Player" at bounding box center [400, 159] width 23 height 23
click at [402, 144] on div "30 seconds Tap to unmute" at bounding box center [308, 160] width 338 height 190
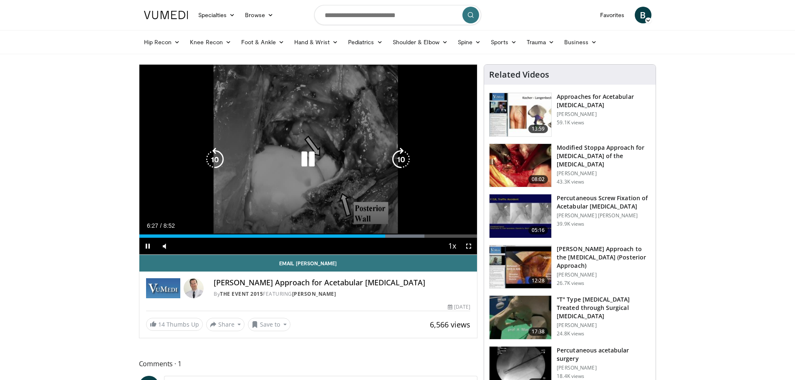
click at [399, 153] on icon "Video Player" at bounding box center [400, 159] width 23 height 23
click at [397, 154] on icon "Video Player" at bounding box center [400, 159] width 23 height 23
click at [399, 154] on icon "Video Player" at bounding box center [400, 159] width 23 height 23
click at [352, 116] on div "10 seconds Tap to unmute" at bounding box center [308, 160] width 338 height 190
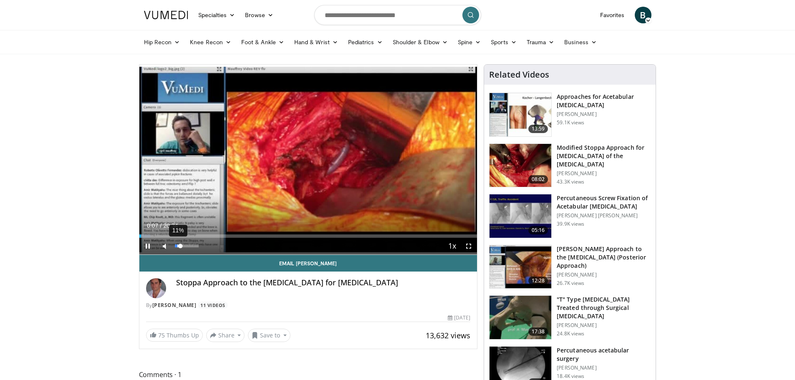
click at [177, 246] on div "11%" at bounding box center [187, 246] width 24 height 3
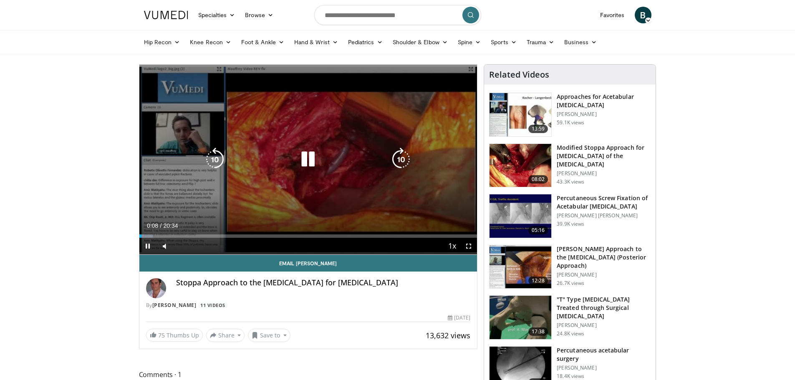
drag, startPoint x: 385, startPoint y: 153, endPoint x: 392, endPoint y: 153, distance: 7.5
click at [386, 153] on div "Video Player" at bounding box center [308, 159] width 203 height 17
click at [398, 153] on icon "Video Player" at bounding box center [400, 159] width 23 height 23
drag, startPoint x: 398, startPoint y: 153, endPoint x: 429, endPoint y: 215, distance: 68.9
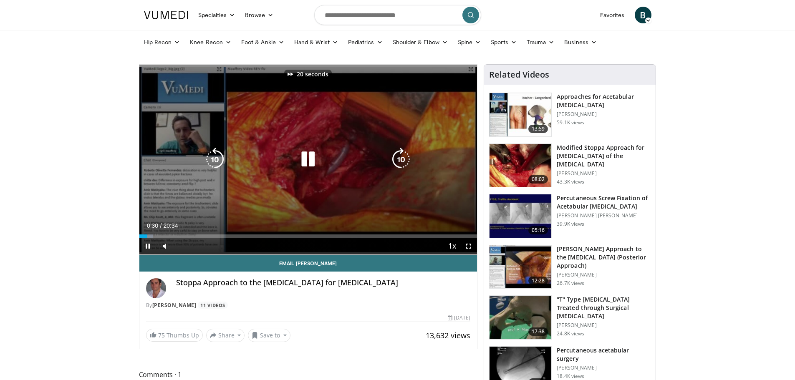
click at [398, 155] on icon "Video Player" at bounding box center [400, 159] width 23 height 23
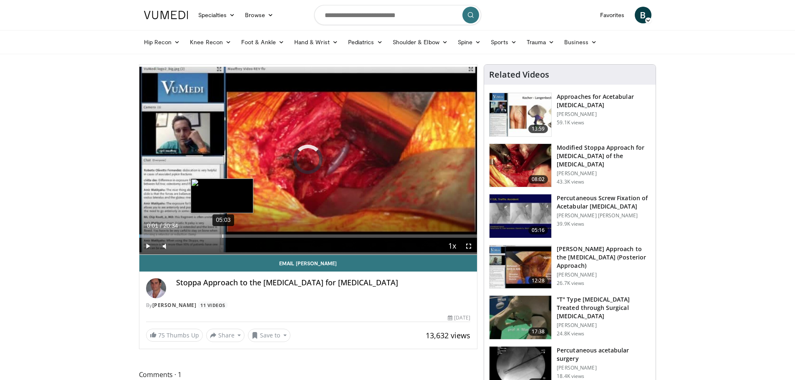
click at [222, 230] on div "Loaded : 3.21% 05:03 00:01" at bounding box center [308, 234] width 338 height 8
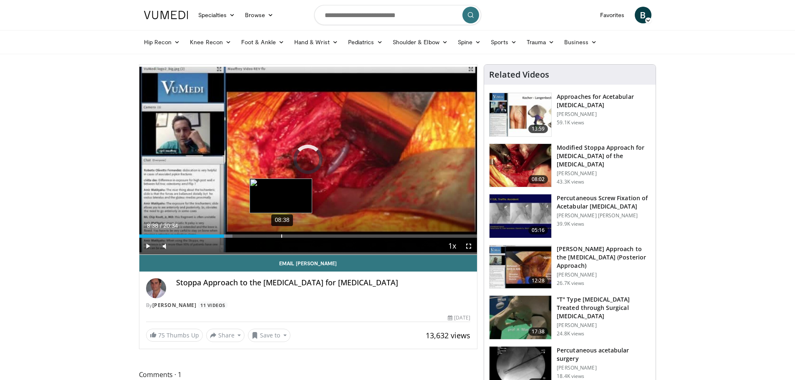
click at [281, 232] on div "Loaded : 27.58% 08:38 08:38" at bounding box center [308, 234] width 338 height 8
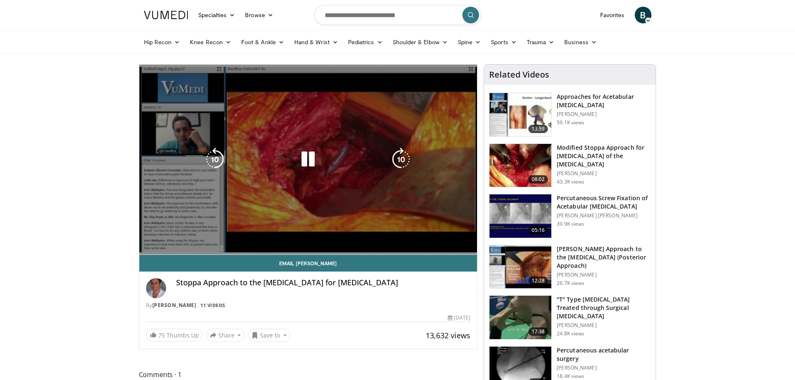
click at [291, 237] on div "10 seconds Tap to unmute" at bounding box center [308, 160] width 338 height 190
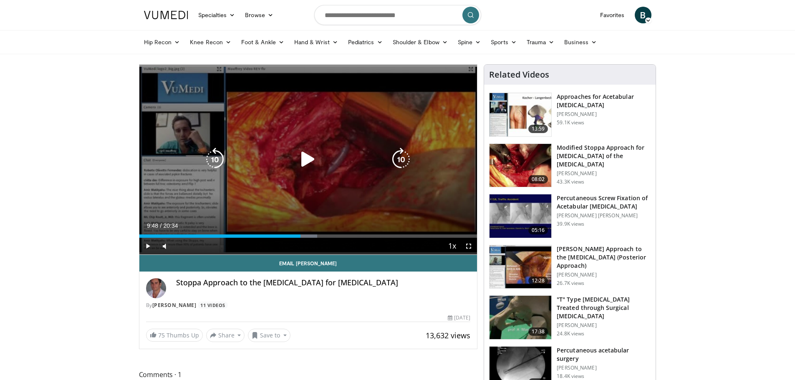
click at [305, 156] on icon "Video Player" at bounding box center [307, 159] width 23 height 23
click at [215, 158] on icon "Video Player" at bounding box center [214, 159] width 23 height 23
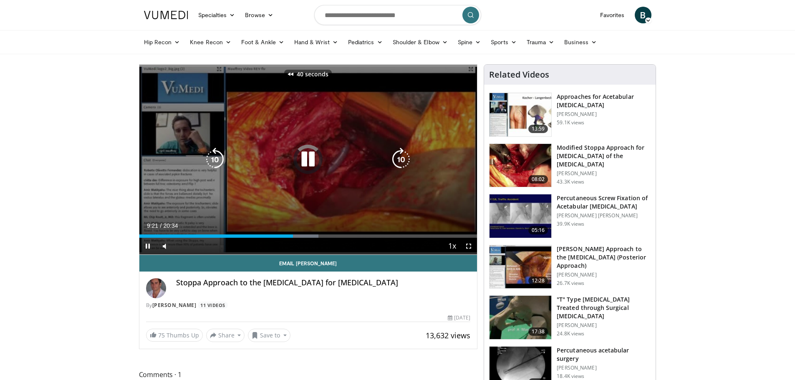
click at [215, 158] on icon "Video Player" at bounding box center [214, 159] width 23 height 23
click at [344, 162] on div "Video Player" at bounding box center [308, 159] width 203 height 17
click at [306, 152] on icon "Video Player" at bounding box center [307, 159] width 23 height 23
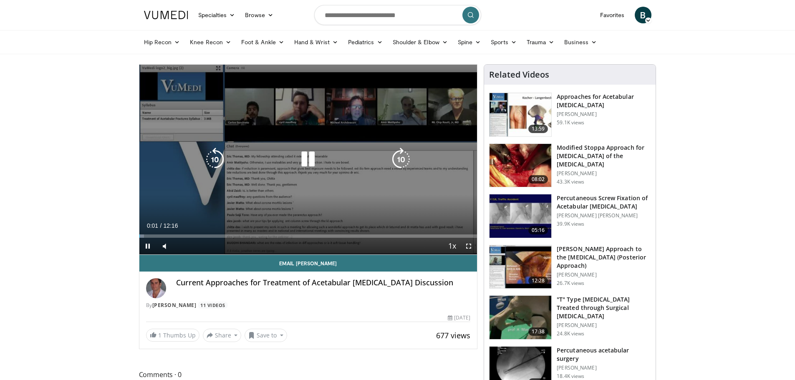
click at [404, 157] on icon "Video Player" at bounding box center [400, 159] width 23 height 23
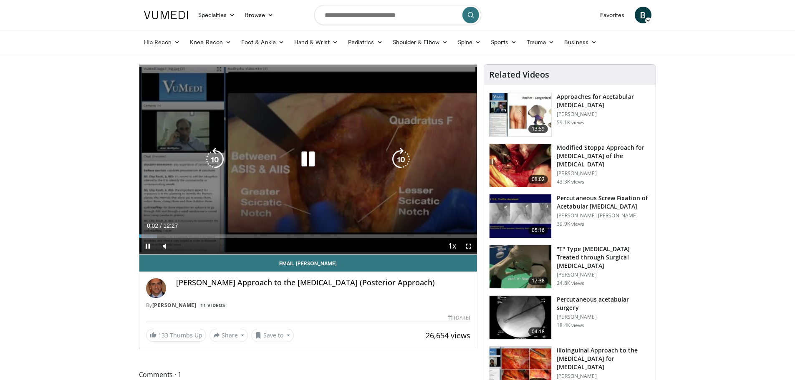
click at [310, 157] on icon "Video Player" at bounding box center [307, 159] width 23 height 23
click at [301, 137] on div "10 seconds Tap to unmute" at bounding box center [308, 160] width 338 height 190
click at [401, 154] on icon "Video Player" at bounding box center [400, 159] width 23 height 23
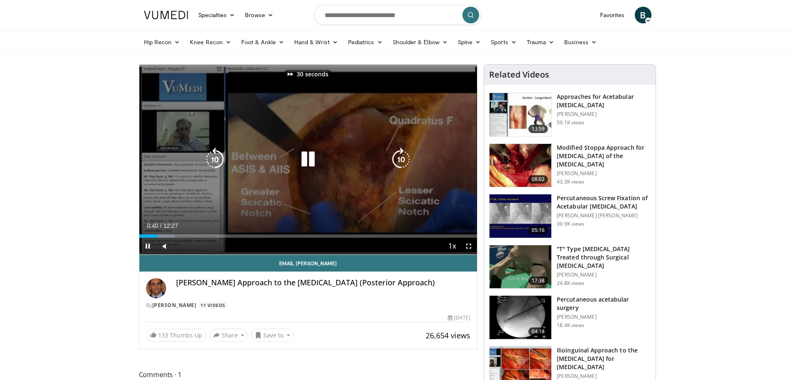
click at [401, 154] on icon "Video Player" at bounding box center [400, 159] width 23 height 23
click at [391, 150] on icon "Video Player" at bounding box center [400, 159] width 23 height 23
click at [391, 152] on icon "Video Player" at bounding box center [400, 159] width 23 height 23
click at [391, 151] on icon "Video Player" at bounding box center [400, 159] width 23 height 23
click at [399, 154] on icon "Video Player" at bounding box center [400, 159] width 23 height 23
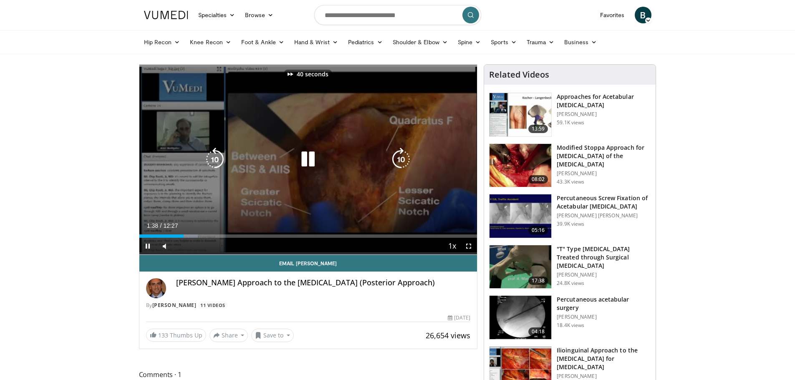
click at [217, 159] on icon "Video Player" at bounding box center [214, 159] width 23 height 23
click at [394, 157] on icon "Video Player" at bounding box center [400, 159] width 23 height 23
click at [394, 156] on icon "Video Player" at bounding box center [400, 159] width 23 height 23
click at [238, 234] on div "Loaded : 0.00% 03:37 03:36" at bounding box center [308, 234] width 338 height 8
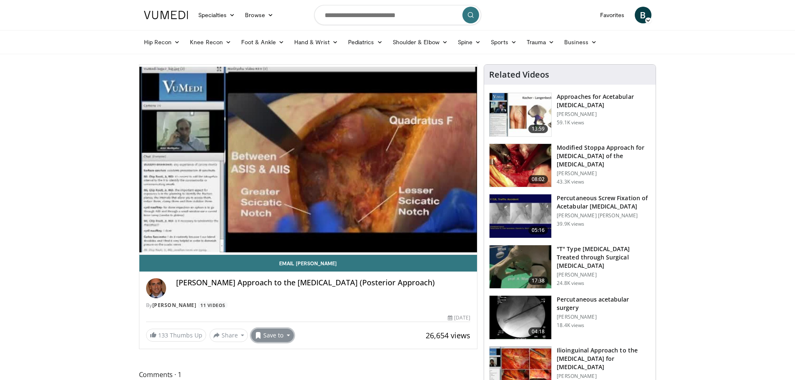
click at [270, 333] on button "Save to" at bounding box center [272, 335] width 43 height 13
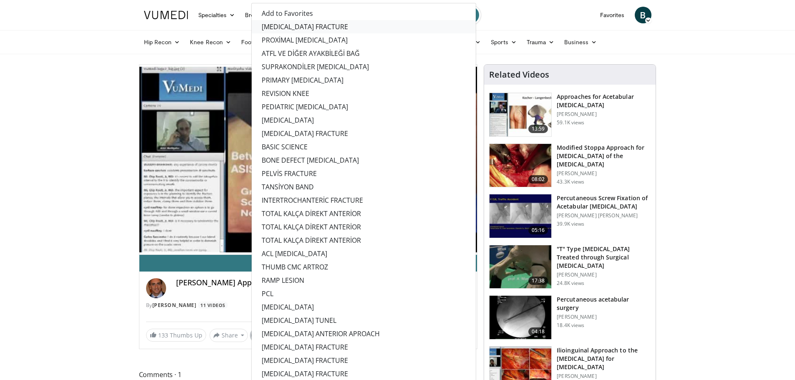
click at [284, 28] on link "[MEDICAL_DATA] FRACTURE" at bounding box center [364, 26] width 224 height 13
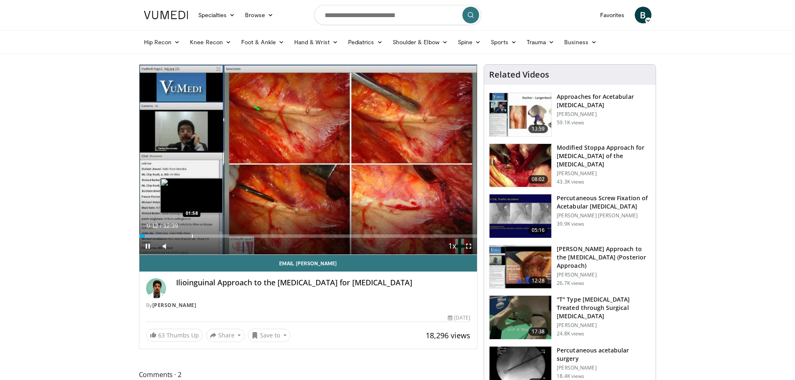
click at [192, 235] on div "Progress Bar" at bounding box center [192, 236] width 1 height 3
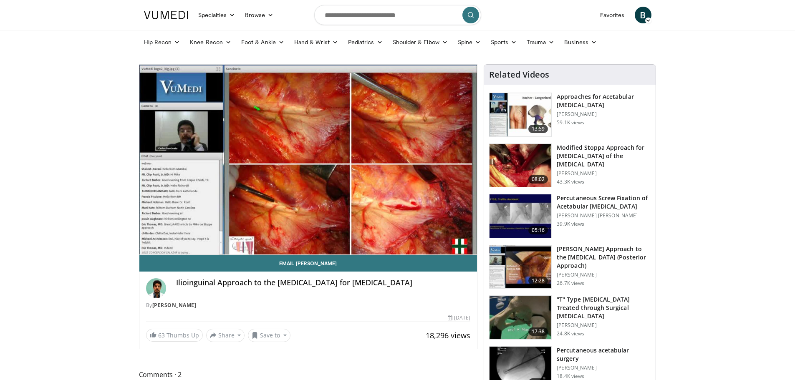
click at [212, 233] on div "10 seconds Tap to unmute" at bounding box center [308, 160] width 338 height 190
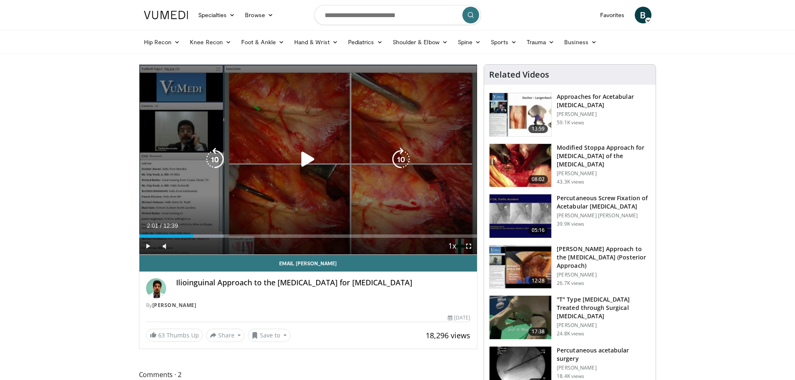
click at [311, 159] on icon "Video Player" at bounding box center [307, 159] width 23 height 23
click at [398, 152] on icon "Video Player" at bounding box center [400, 159] width 23 height 23
click at [400, 151] on icon "Video Player" at bounding box center [400, 159] width 23 height 23
click at [399, 154] on icon "Video Player" at bounding box center [400, 159] width 23 height 23
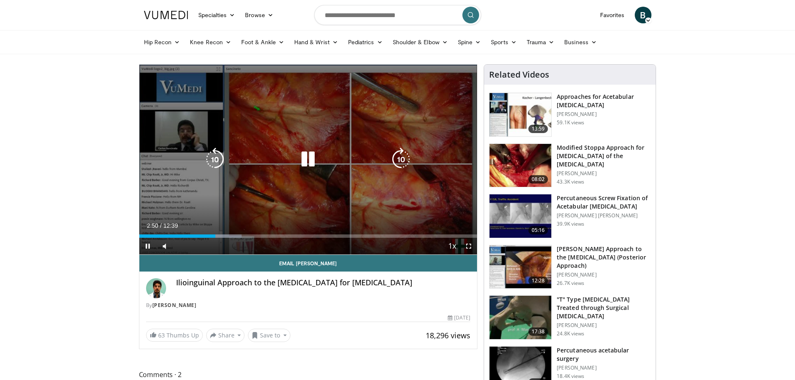
click at [401, 156] on icon "Video Player" at bounding box center [400, 159] width 23 height 23
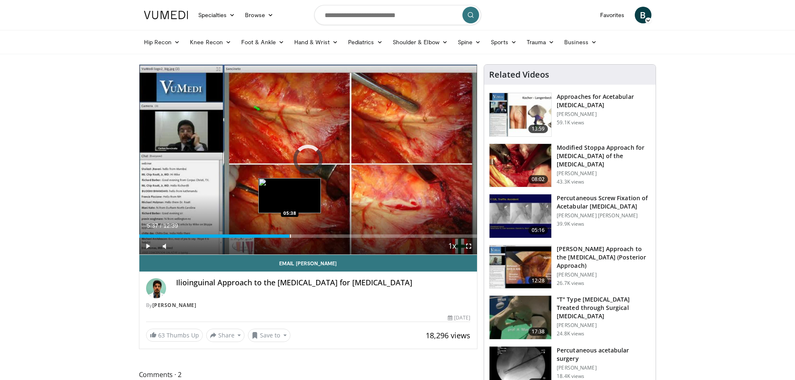
click at [290, 235] on div "Progress Bar" at bounding box center [290, 236] width 1 height 3
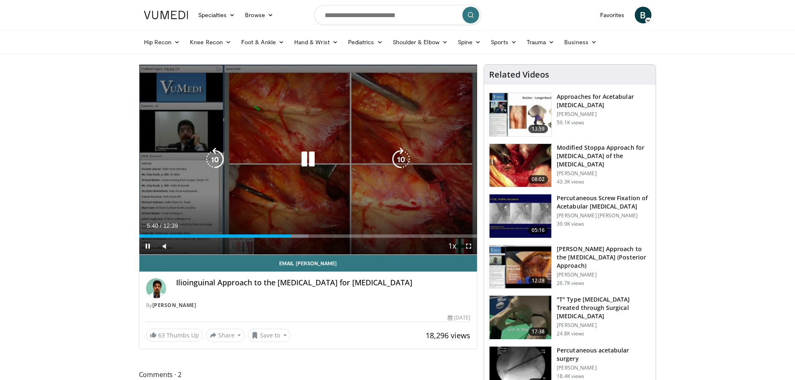
click at [303, 169] on icon "Video Player" at bounding box center [307, 159] width 23 height 23
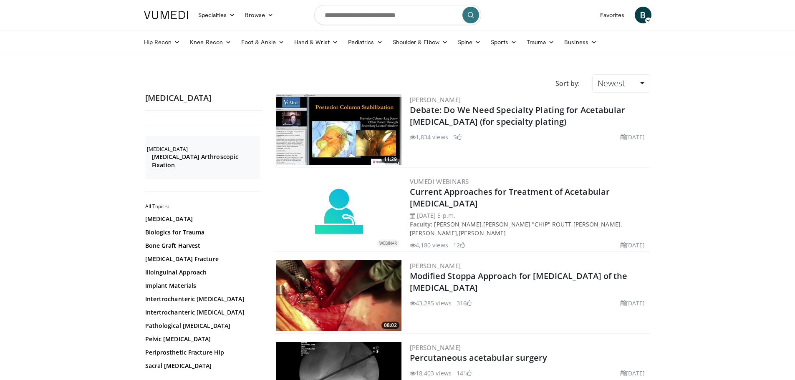
click at [348, 131] on img at bounding box center [338, 129] width 125 height 71
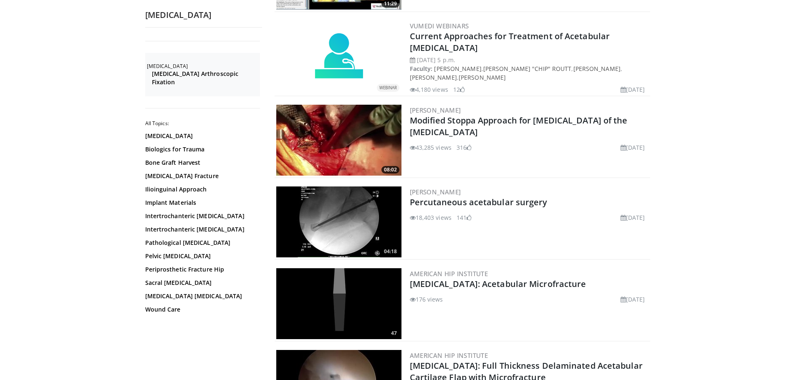
scroll to position [209, 0]
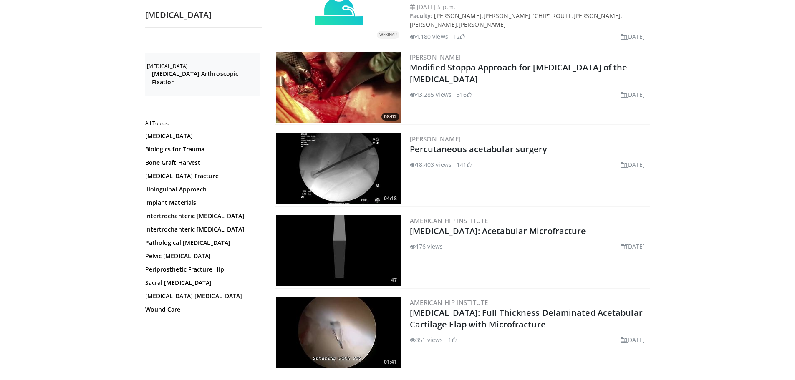
click at [353, 153] on img at bounding box center [338, 169] width 125 height 71
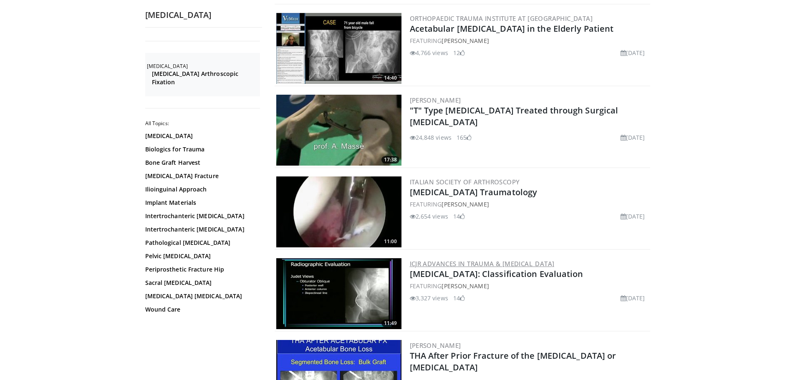
scroll to position [626, 0]
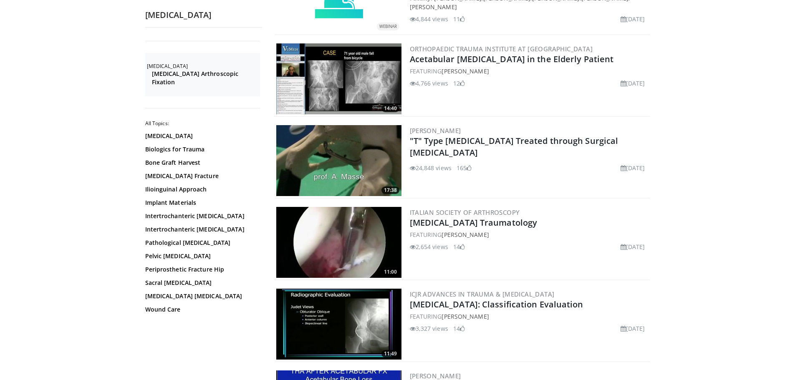
click at [334, 152] on img at bounding box center [338, 160] width 125 height 71
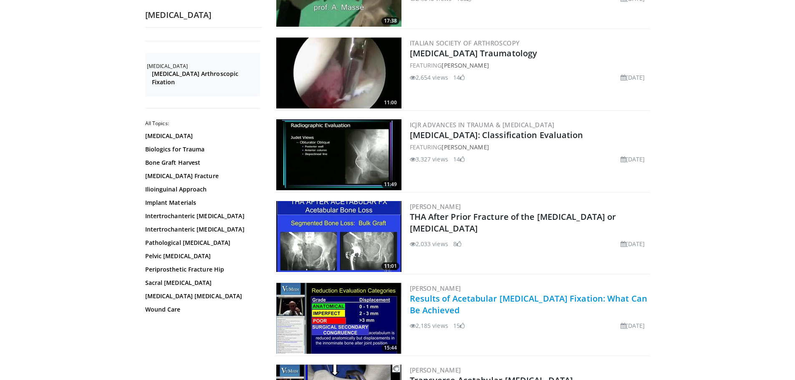
scroll to position [793, 0]
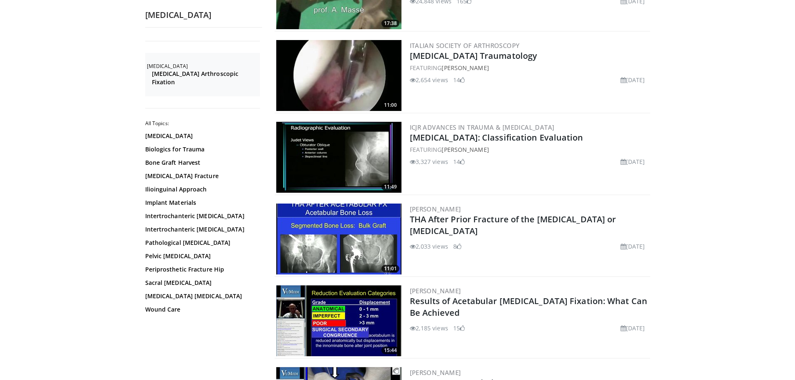
click at [336, 157] on img at bounding box center [338, 157] width 125 height 71
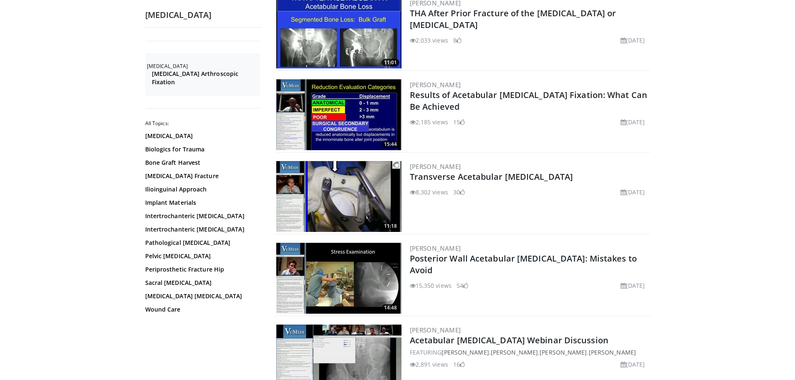
scroll to position [1002, 0]
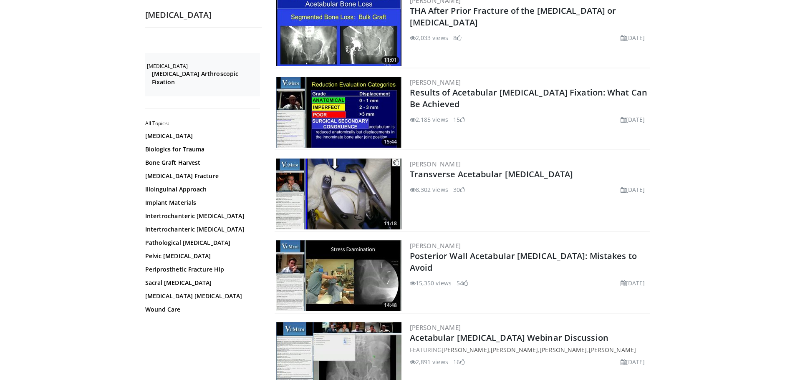
click at [333, 104] on img at bounding box center [338, 112] width 125 height 71
click at [356, 188] on img at bounding box center [338, 194] width 125 height 71
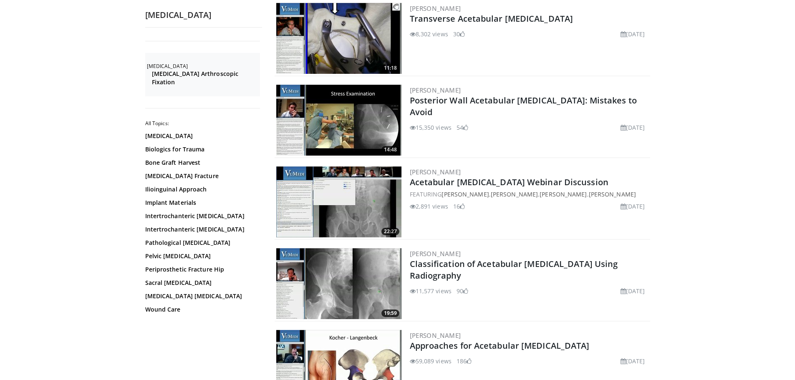
scroll to position [1169, 0]
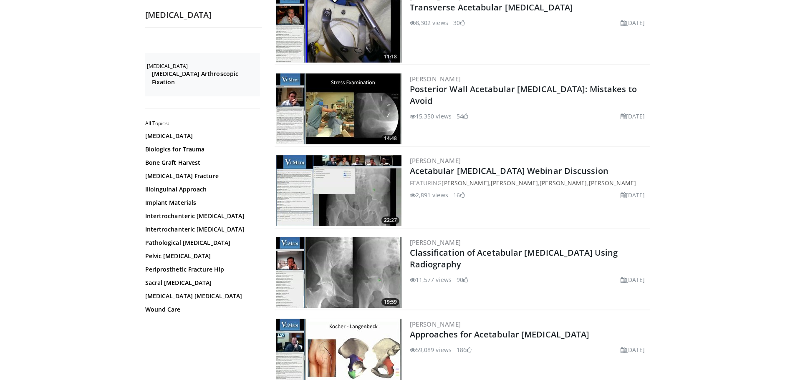
click at [361, 103] on img at bounding box center [338, 108] width 125 height 71
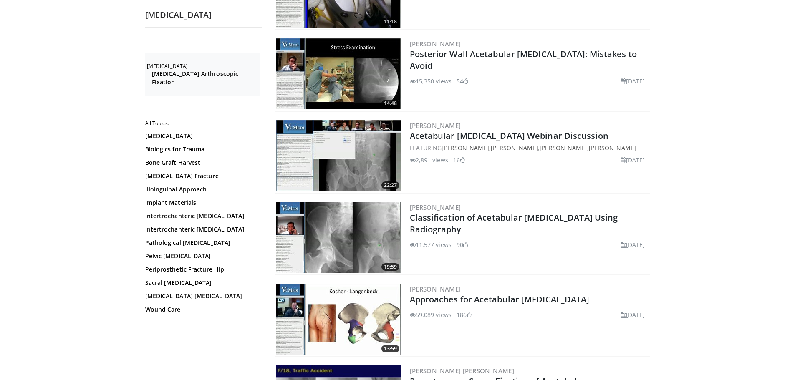
scroll to position [1294, 0]
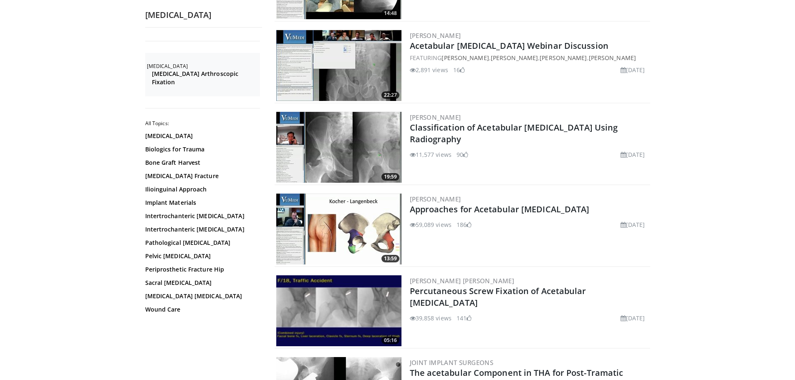
click at [350, 143] on img at bounding box center [338, 147] width 125 height 71
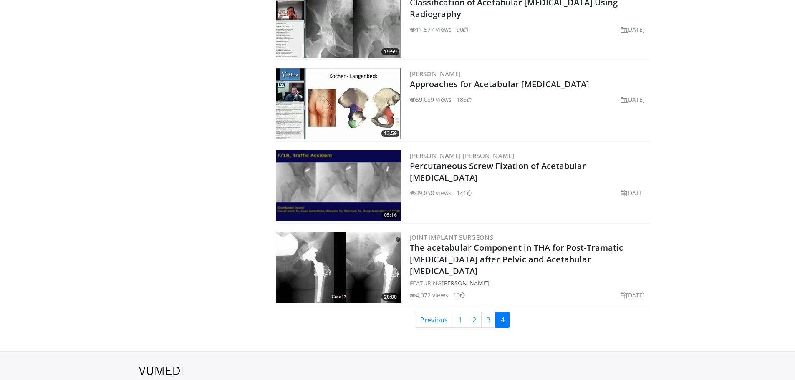
scroll to position [1456, 0]
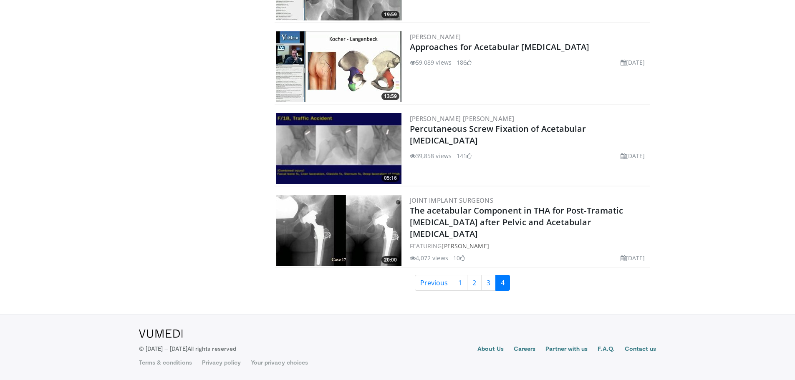
click at [343, 141] on img at bounding box center [338, 148] width 125 height 71
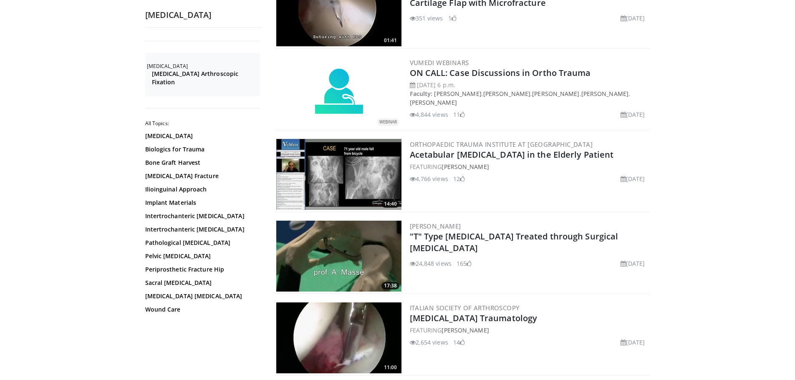
scroll to position [413, 0]
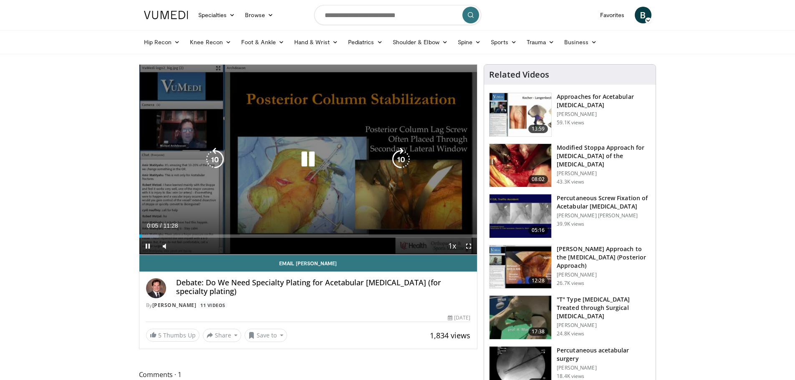
click at [398, 152] on icon "Video Player" at bounding box center [400, 159] width 23 height 23
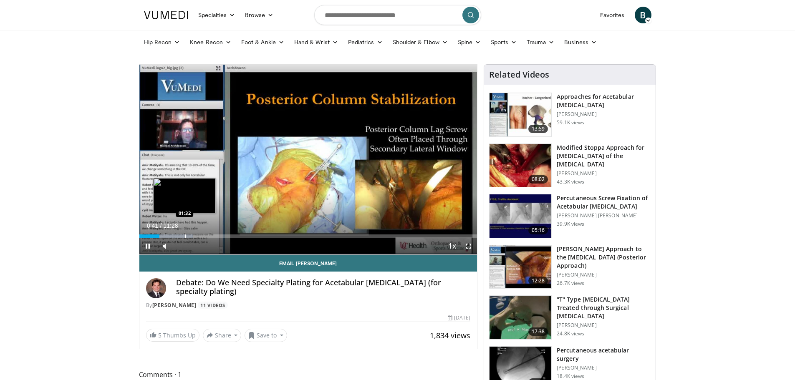
click at [185, 235] on div "Progress Bar" at bounding box center [185, 236] width 1 height 3
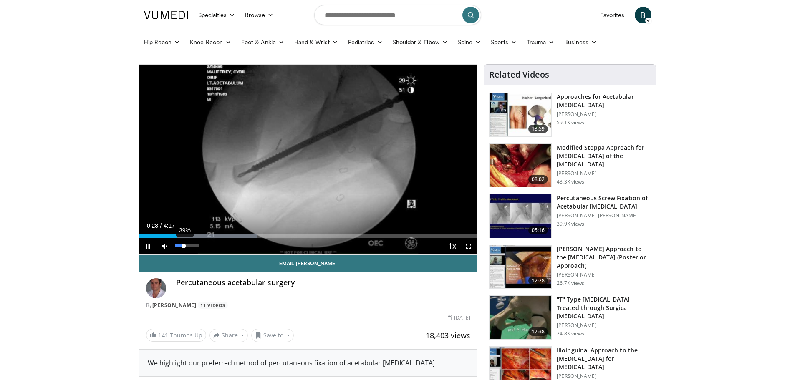
click at [184, 245] on div "39%" at bounding box center [187, 246] width 24 height 3
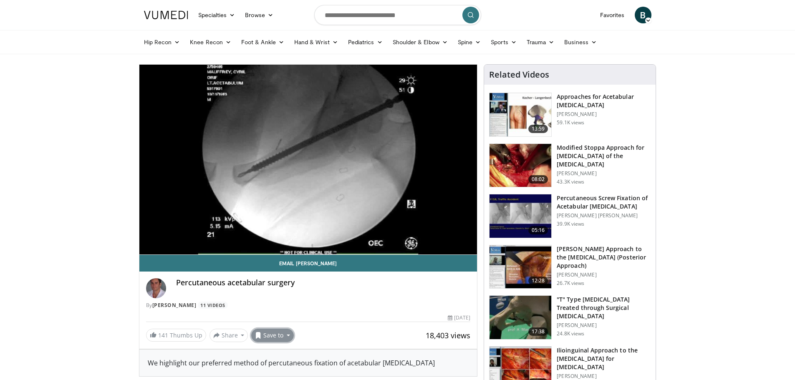
click at [267, 339] on button "Save to" at bounding box center [272, 335] width 43 height 13
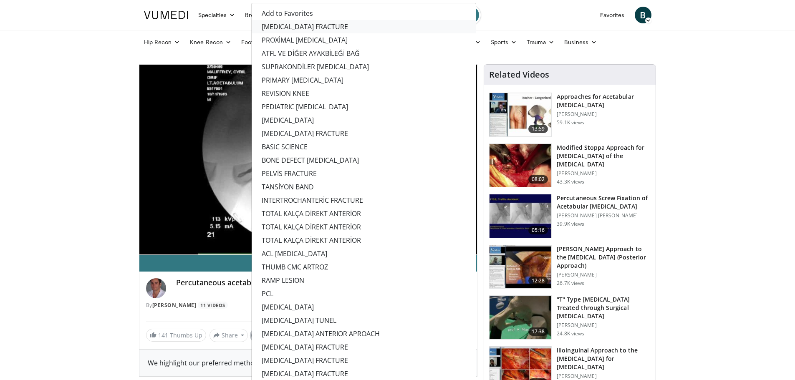
click at [275, 23] on link "[MEDICAL_DATA] FRACTURE" at bounding box center [364, 26] width 224 height 13
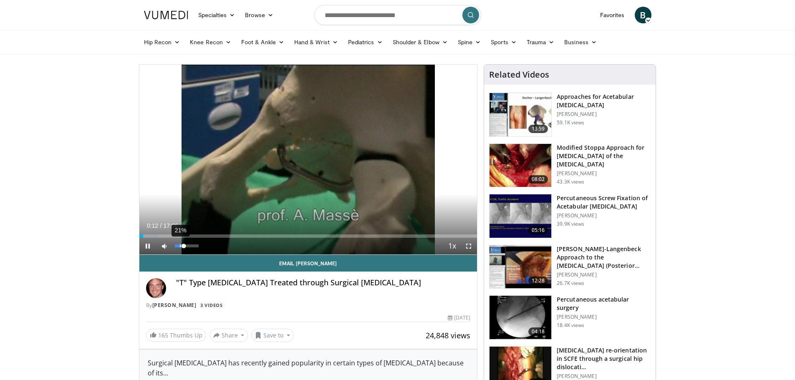
click at [180, 246] on div "21%" at bounding box center [187, 246] width 24 height 3
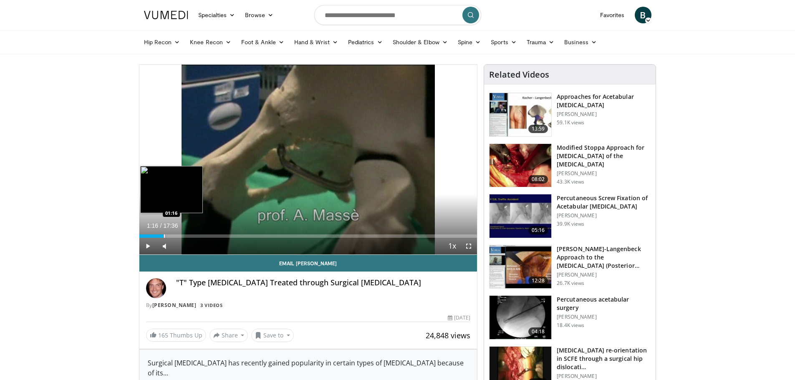
click at [164, 235] on div "Loaded : 8.49% 01:16 01:16" at bounding box center [308, 236] width 338 height 3
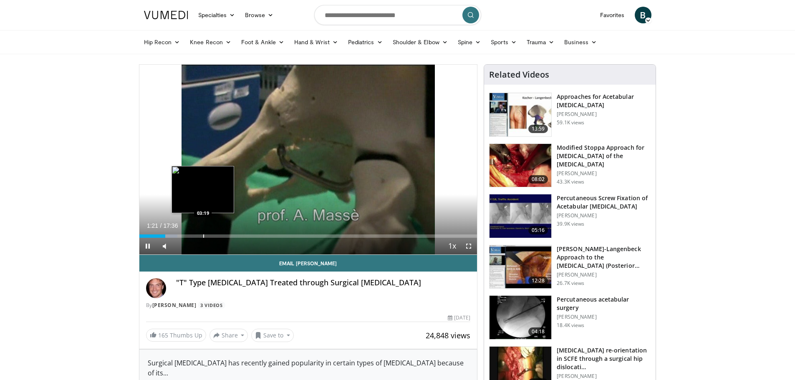
click at [204, 231] on div "Loaded : 11.35% 01:22 03:19" at bounding box center [308, 234] width 338 height 8
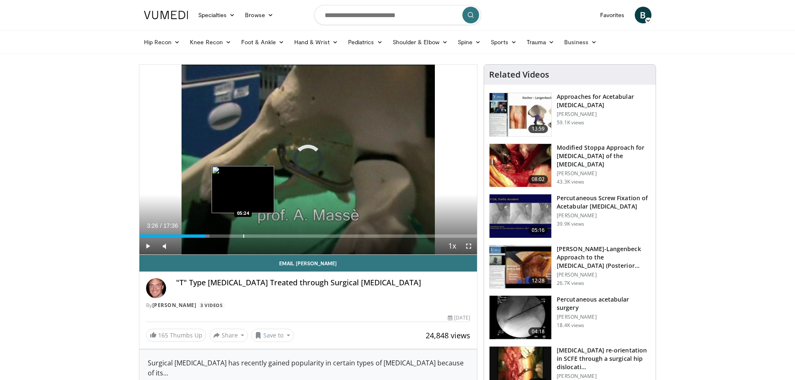
click at [243, 235] on div "Progress Bar" at bounding box center [243, 236] width 1 height 3
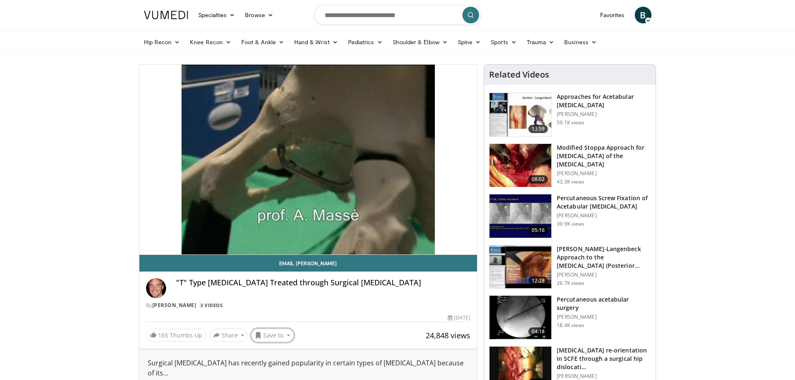
click at [270, 334] on button "Save to" at bounding box center [272, 335] width 43 height 13
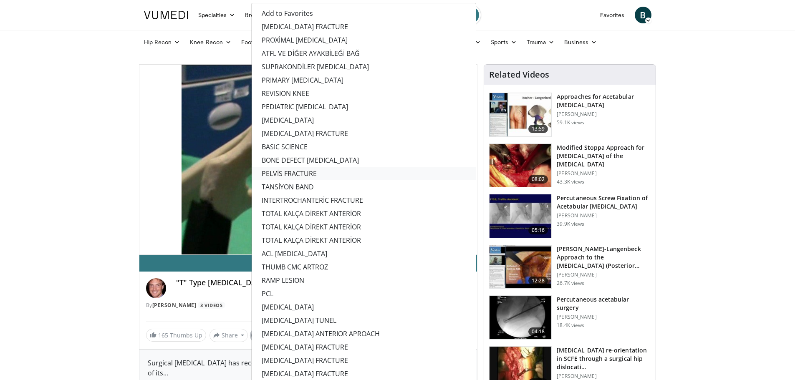
click at [283, 176] on link "PELVİS FRACTURE" at bounding box center [364, 173] width 224 height 13
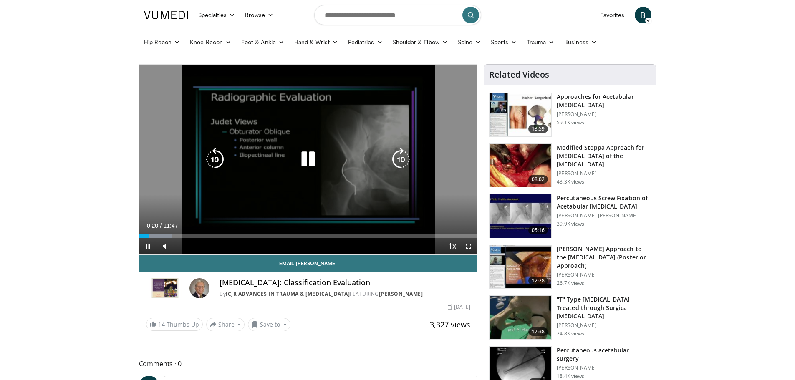
click at [402, 152] on icon "Video Player" at bounding box center [400, 159] width 23 height 23
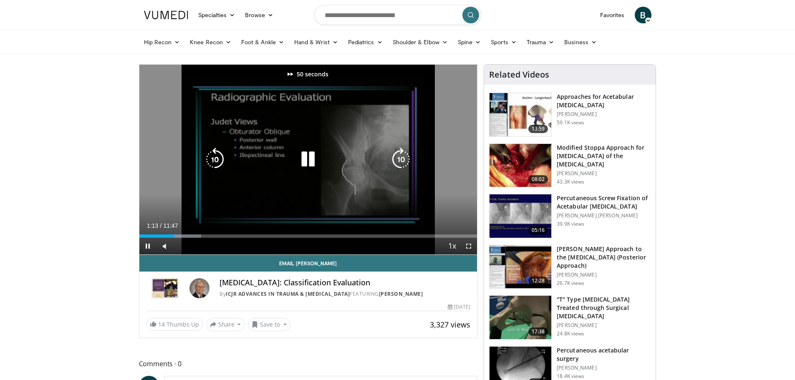
click at [402, 152] on icon "Video Player" at bounding box center [400, 159] width 23 height 23
click at [400, 156] on icon "Video Player" at bounding box center [400, 159] width 23 height 23
click at [399, 155] on icon "Video Player" at bounding box center [400, 159] width 23 height 23
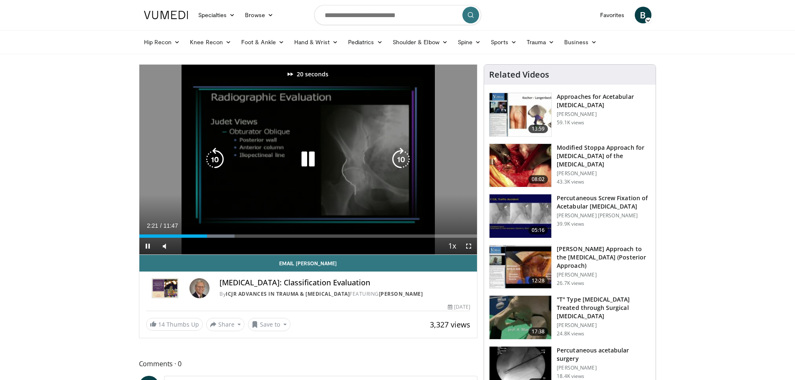
click at [399, 155] on icon "Video Player" at bounding box center [400, 159] width 23 height 23
click at [400, 157] on icon "Video Player" at bounding box center [400, 159] width 23 height 23
click at [400, 156] on icon "Video Player" at bounding box center [400, 159] width 23 height 23
click at [402, 152] on icon "Video Player" at bounding box center [400, 159] width 23 height 23
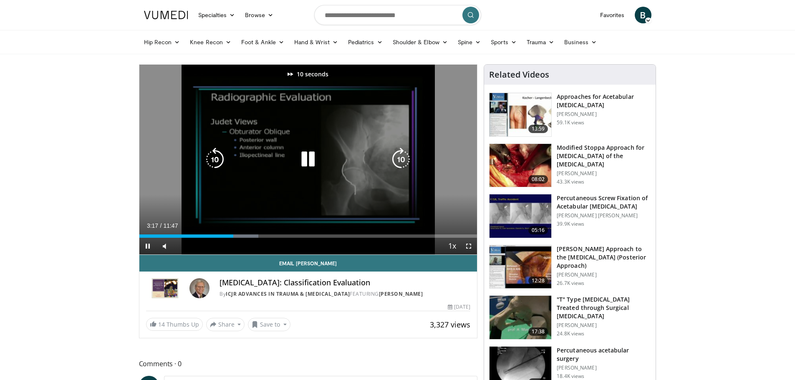
click at [402, 152] on icon "Video Player" at bounding box center [400, 159] width 23 height 23
click at [402, 151] on icon "Video Player" at bounding box center [400, 159] width 23 height 23
click at [400, 152] on icon "Video Player" at bounding box center [400, 159] width 23 height 23
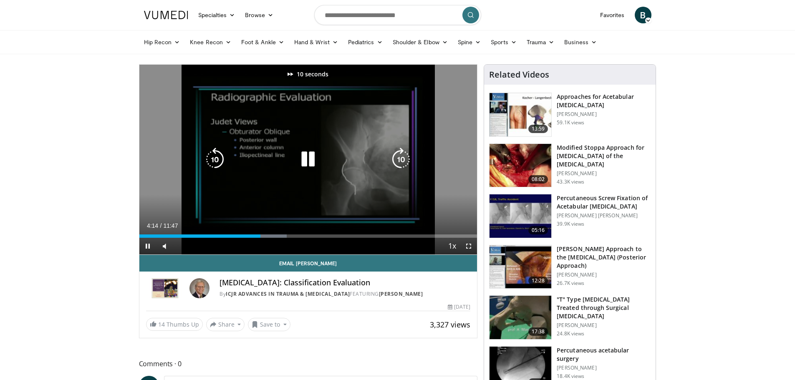
click at [400, 152] on icon "Video Player" at bounding box center [400, 159] width 23 height 23
click at [405, 142] on div "20 seconds Tap to unmute" at bounding box center [308, 160] width 338 height 190
click at [401, 158] on icon "Video Player" at bounding box center [400, 159] width 23 height 23
click at [298, 161] on icon "Video Player" at bounding box center [307, 159] width 23 height 23
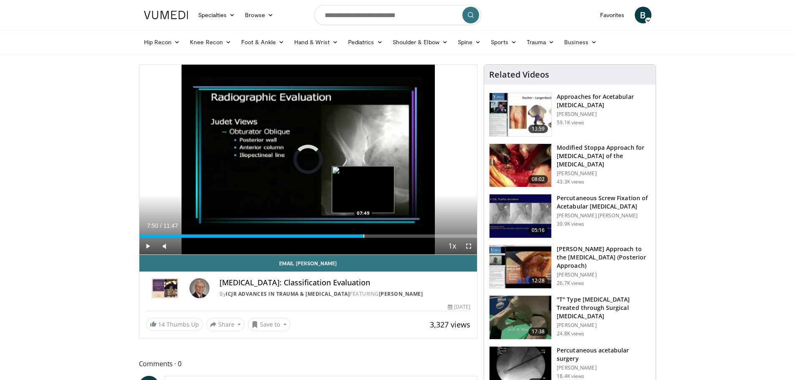
click at [364, 233] on div "Loaded : 49.44% 07:50 07:49" at bounding box center [308, 234] width 338 height 8
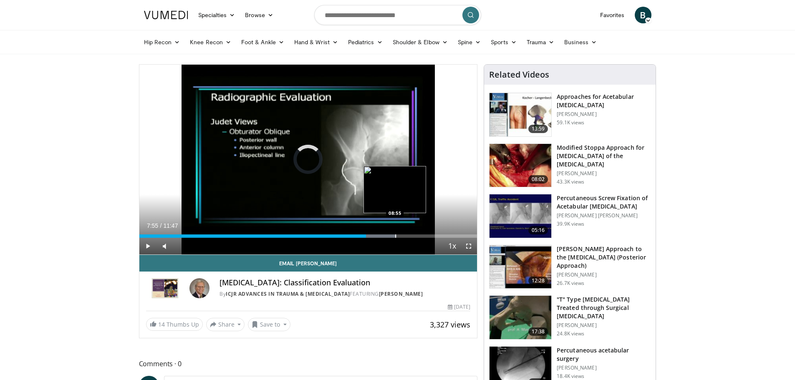
click at [395, 237] on div "Progress Bar" at bounding box center [395, 236] width 1 height 3
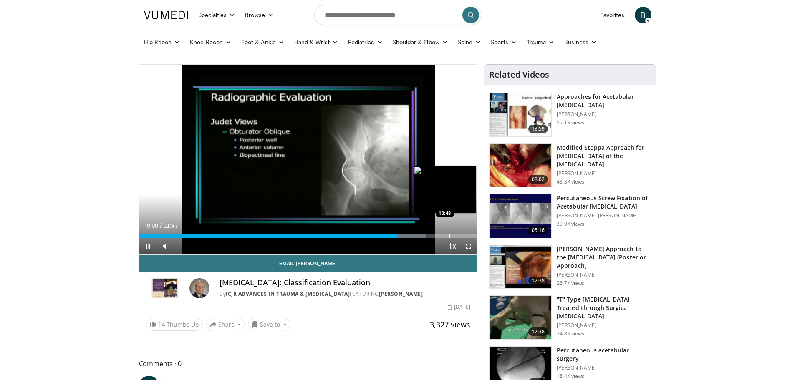
click at [449, 231] on div "Loaded : 84.76% 09:00 10:48" at bounding box center [308, 234] width 338 height 8
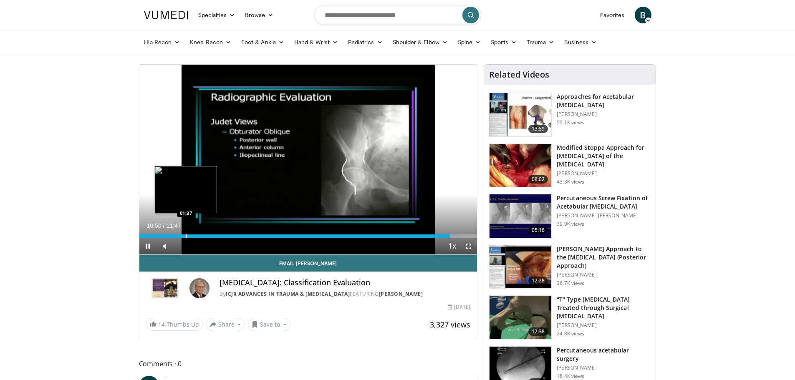
click at [185, 235] on div "10:50" at bounding box center [294, 236] width 311 height 3
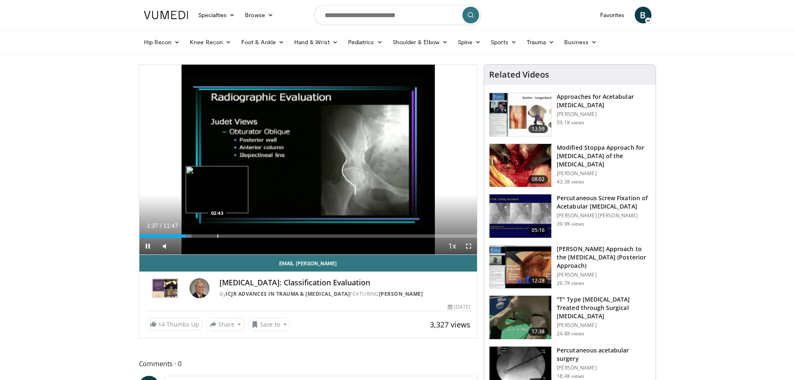
click at [216, 233] on div "Loaded : 15.54% 01:37 02:43" at bounding box center [308, 234] width 338 height 8
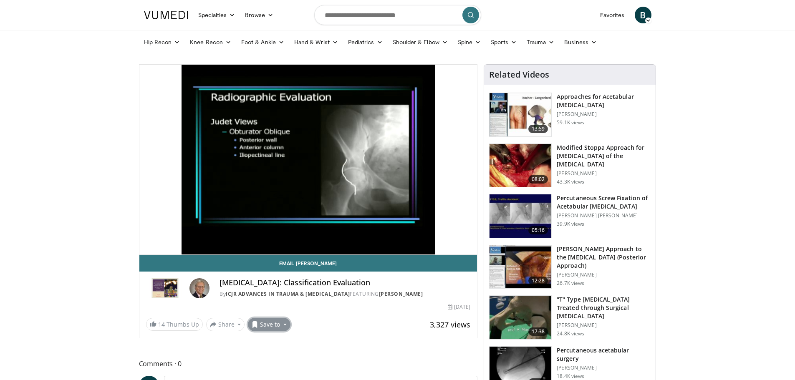
click at [278, 323] on button "Save to" at bounding box center [269, 324] width 43 height 13
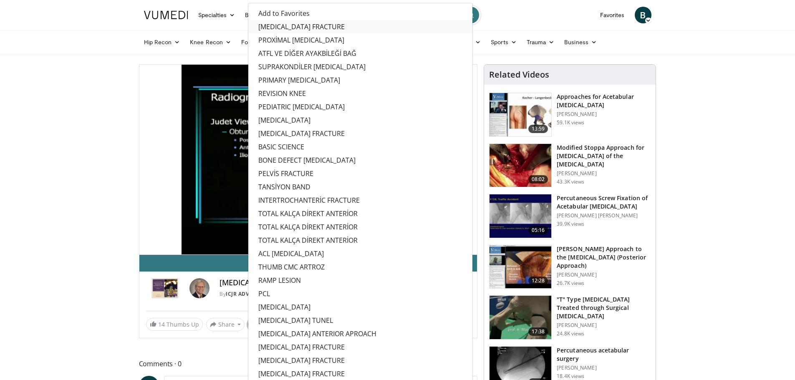
click at [286, 24] on link "[MEDICAL_DATA] FRACTURE" at bounding box center [360, 26] width 224 height 13
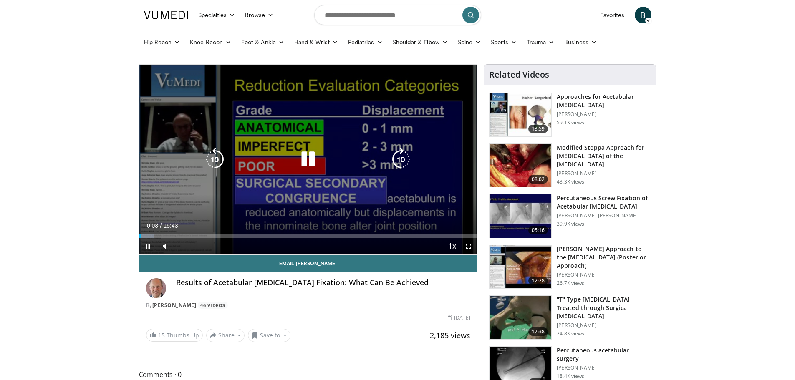
click at [402, 152] on icon "Video Player" at bounding box center [400, 159] width 23 height 23
click at [402, 150] on icon "Video Player" at bounding box center [400, 159] width 23 height 23
click at [398, 155] on icon "Video Player" at bounding box center [400, 159] width 23 height 23
click at [399, 152] on icon "Video Player" at bounding box center [400, 159] width 23 height 23
click at [403, 146] on div "10 seconds Tap to unmute" at bounding box center [308, 160] width 338 height 190
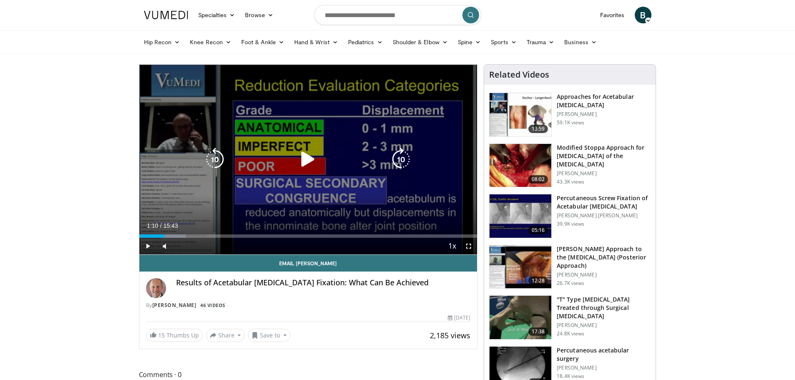
click at [401, 152] on icon "Video Player" at bounding box center [400, 159] width 23 height 23
click at [401, 153] on icon "Video Player" at bounding box center [400, 159] width 23 height 23
click at [343, 156] on div "Video Player" at bounding box center [308, 159] width 203 height 17
click at [307, 155] on icon "Video Player" at bounding box center [307, 159] width 23 height 23
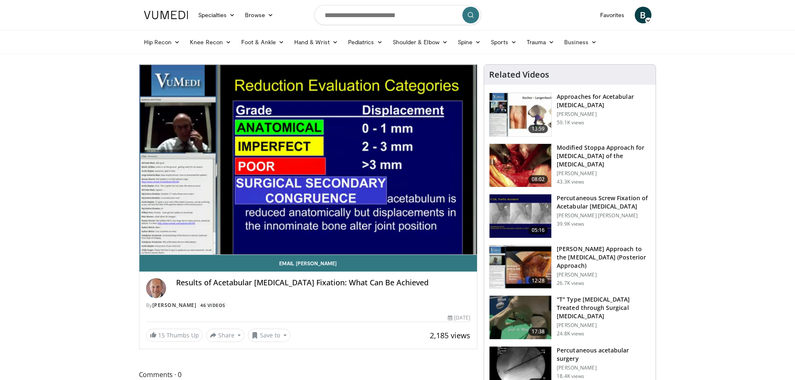
click at [396, 156] on div "20 seconds Tap to unmute" at bounding box center [308, 160] width 338 height 190
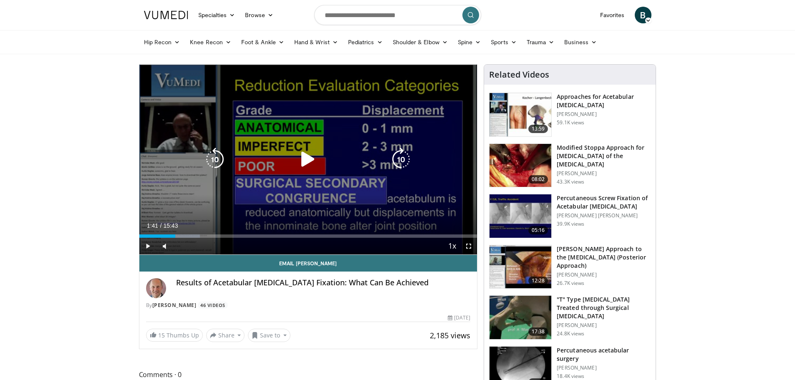
click at [390, 155] on icon "Video Player" at bounding box center [400, 159] width 23 height 23
click at [305, 159] on icon "Video Player" at bounding box center [307, 159] width 23 height 23
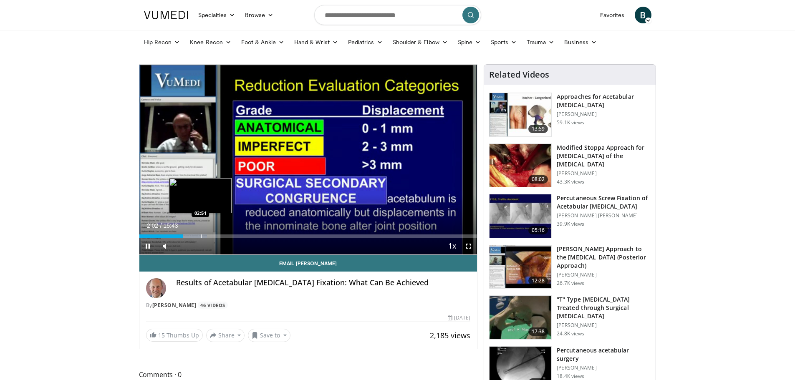
click at [201, 233] on div "Loaded : 20.10% 02:02 02:51" at bounding box center [308, 234] width 338 height 8
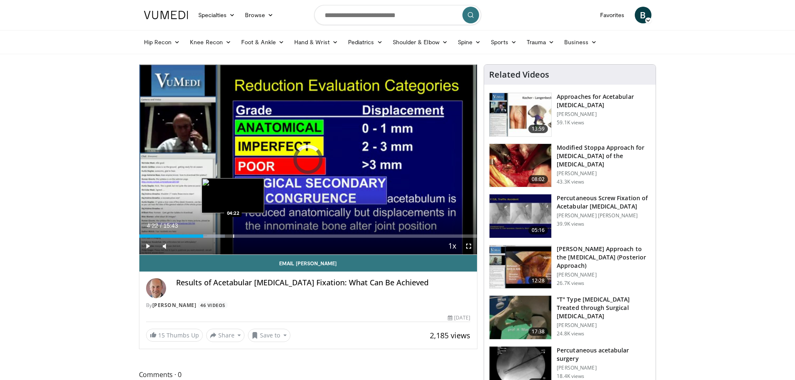
click at [233, 235] on div "Progress Bar" at bounding box center [233, 236] width 1 height 3
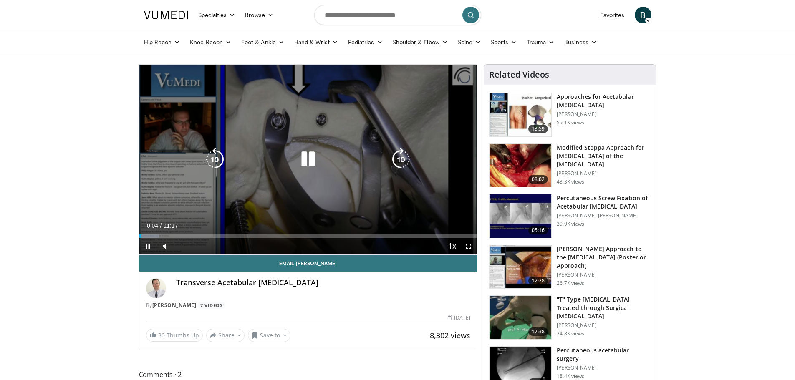
click at [397, 155] on icon "Video Player" at bounding box center [400, 159] width 23 height 23
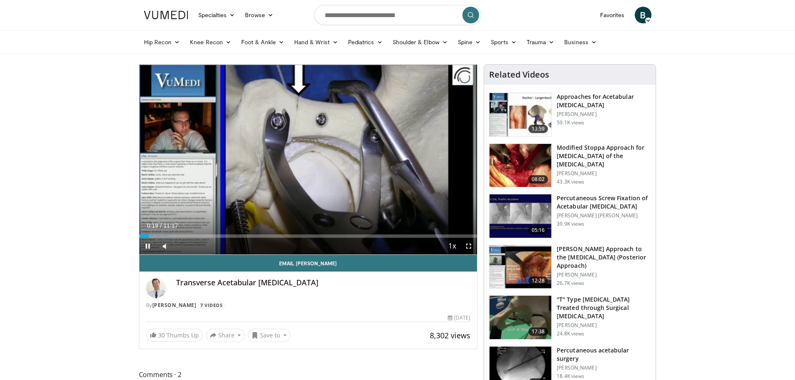
click at [399, 156] on div "10 seconds Tap to unmute" at bounding box center [308, 160] width 338 height 190
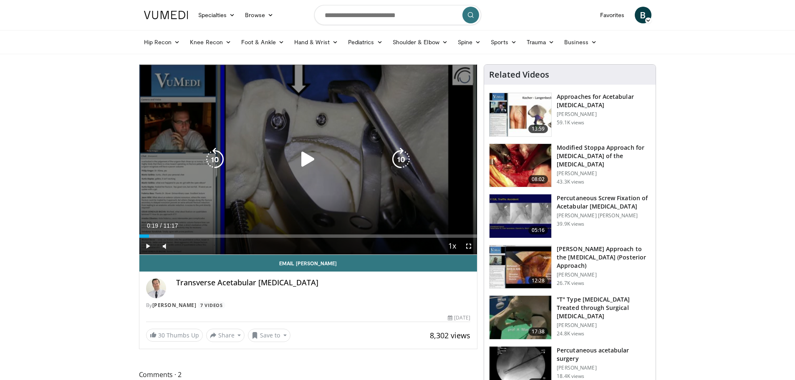
click at [398, 146] on div "10 seconds Tap to unmute" at bounding box center [308, 160] width 338 height 190
click at [396, 156] on icon "Video Player" at bounding box center [400, 159] width 23 height 23
click at [395, 153] on icon "Video Player" at bounding box center [400, 159] width 23 height 23
click at [392, 154] on icon "Video Player" at bounding box center [400, 159] width 23 height 23
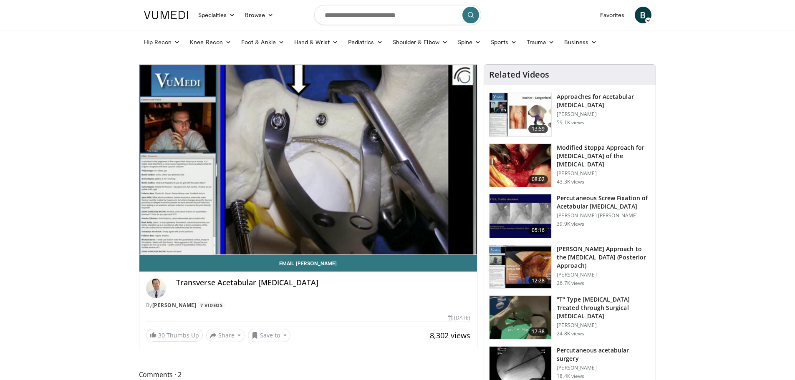
click at [366, 305] on div "By [PERSON_NAME] 7 Videos" at bounding box center [308, 306] width 325 height 8
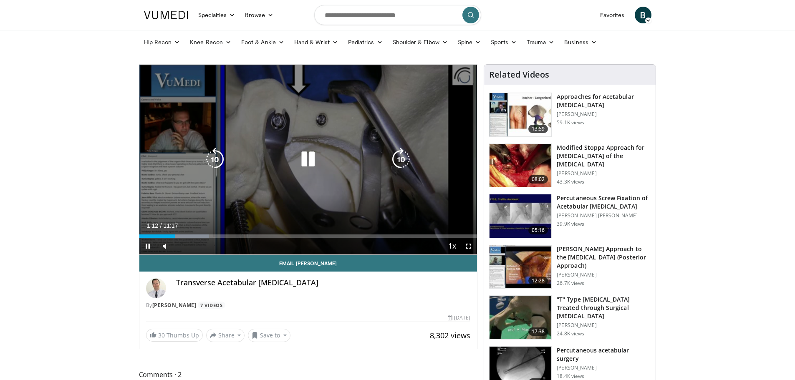
click at [329, 229] on video-js "**********" at bounding box center [308, 160] width 338 height 190
click at [322, 165] on div "Video Player" at bounding box center [308, 159] width 203 height 17
click at [303, 151] on icon "Video Player" at bounding box center [307, 159] width 23 height 23
click at [299, 160] on icon "Video Player" at bounding box center [307, 159] width 23 height 23
click at [395, 153] on icon "Video Player" at bounding box center [400, 159] width 23 height 23
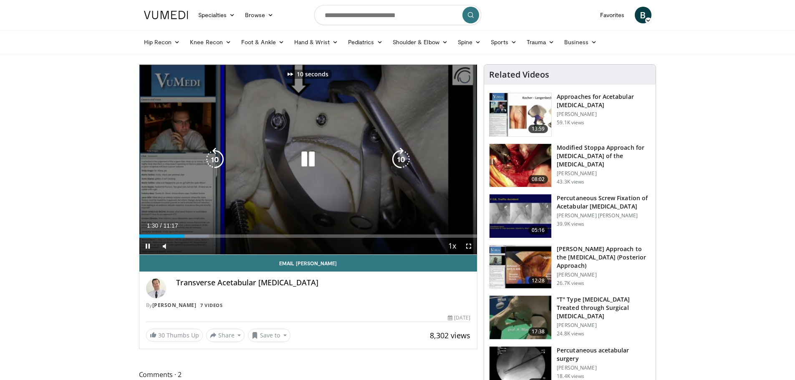
click at [395, 153] on icon "Video Player" at bounding box center [400, 159] width 23 height 23
click at [396, 151] on icon "Video Player" at bounding box center [400, 159] width 23 height 23
click at [396, 162] on icon "Video Player" at bounding box center [400, 159] width 23 height 23
click at [399, 153] on icon "Video Player" at bounding box center [400, 159] width 23 height 23
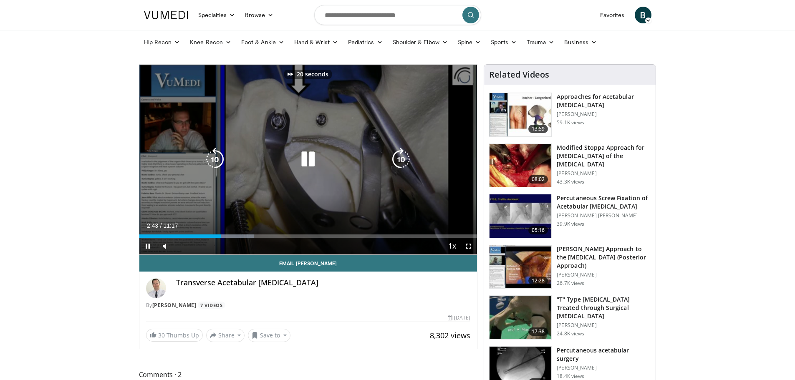
click at [400, 154] on icon "Video Player" at bounding box center [400, 159] width 23 height 23
click at [396, 156] on icon "Video Player" at bounding box center [400, 159] width 23 height 23
click at [394, 153] on icon "Video Player" at bounding box center [400, 159] width 23 height 23
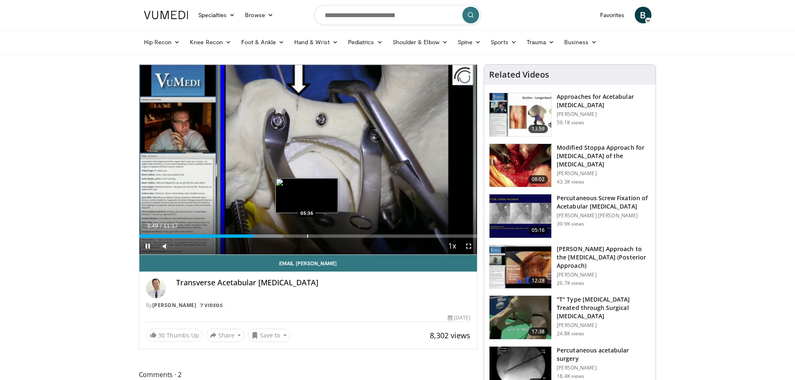
click at [307, 235] on div "Progress Bar" at bounding box center [307, 236] width 1 height 3
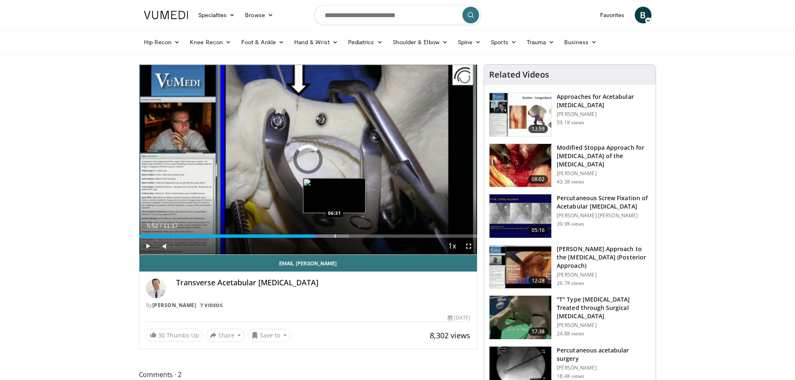
click at [335, 235] on div "Progress Bar" at bounding box center [335, 236] width 1 height 3
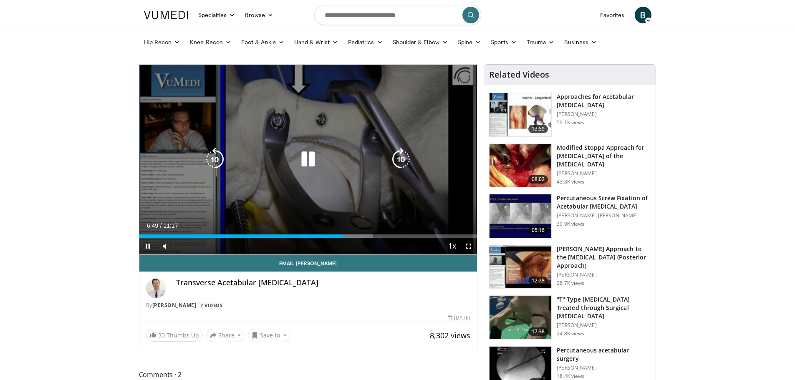
drag, startPoint x: 396, startPoint y: 151, endPoint x: 399, endPoint y: 159, distance: 8.1
click at [396, 151] on icon "Video Player" at bounding box center [400, 159] width 23 height 23
click at [394, 148] on icon "Video Player" at bounding box center [400, 159] width 23 height 23
click at [399, 158] on icon "Video Player" at bounding box center [400, 159] width 23 height 23
click at [398, 152] on icon "Video Player" at bounding box center [400, 159] width 23 height 23
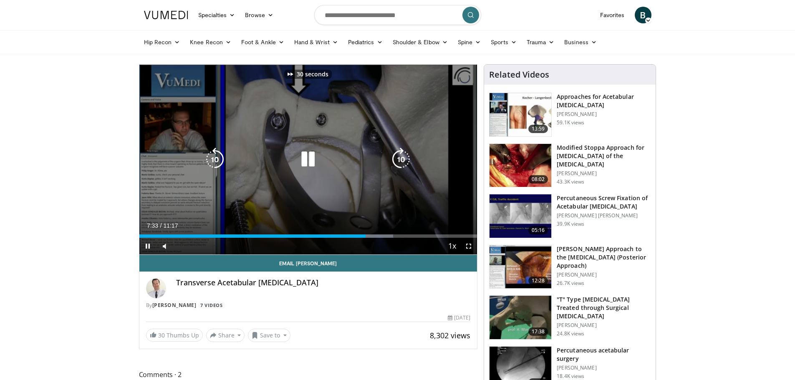
click at [398, 152] on icon "Video Player" at bounding box center [400, 159] width 23 height 23
drag, startPoint x: 394, startPoint y: 155, endPoint x: 391, endPoint y: 179, distance: 23.5
click at [394, 155] on icon "Video Player" at bounding box center [400, 159] width 23 height 23
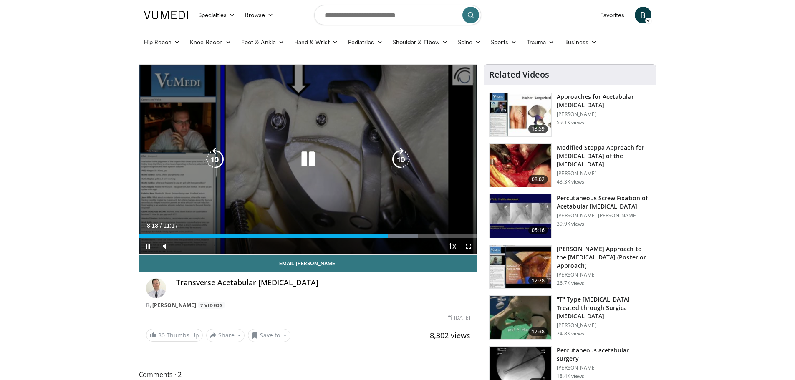
click at [221, 155] on icon "Video Player" at bounding box center [214, 159] width 23 height 23
click at [399, 151] on icon "Video Player" at bounding box center [400, 159] width 23 height 23
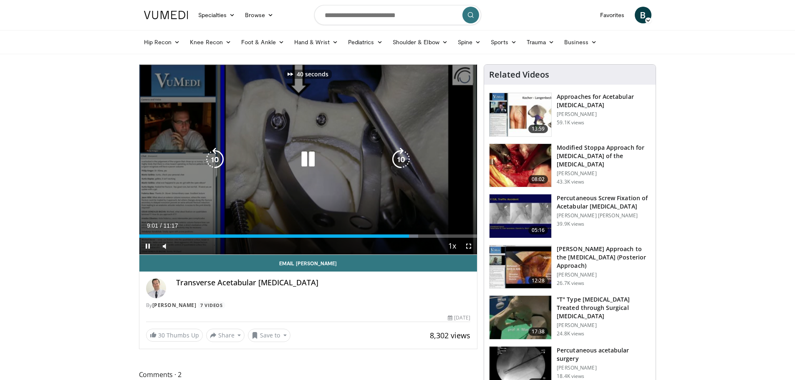
click at [399, 151] on icon "Video Player" at bounding box center [400, 159] width 23 height 23
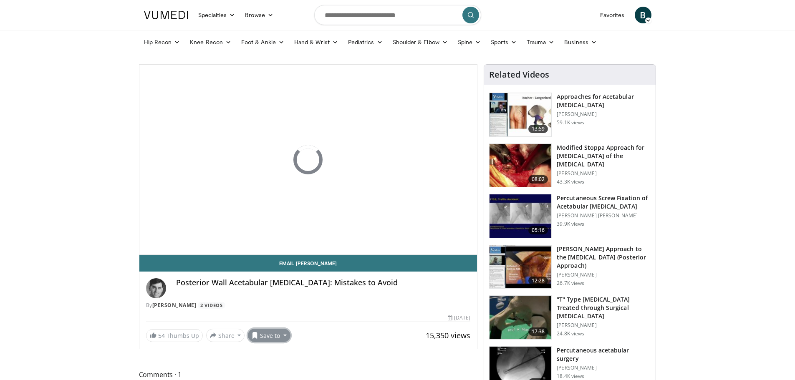
click at [275, 336] on button "Save to" at bounding box center [269, 335] width 43 height 13
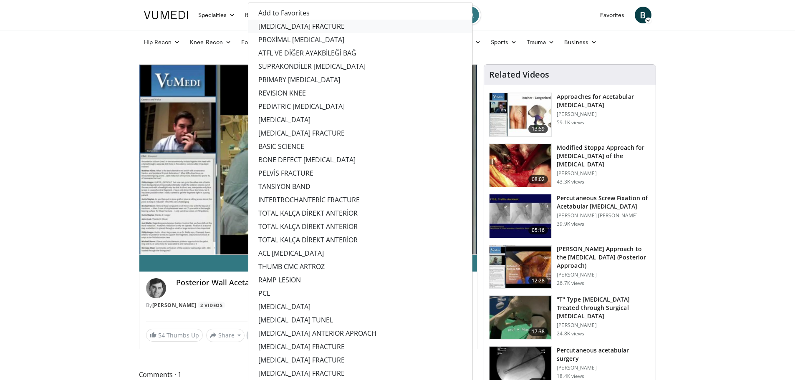
click at [286, 25] on link "[MEDICAL_DATA] FRACTURE" at bounding box center [360, 26] width 224 height 13
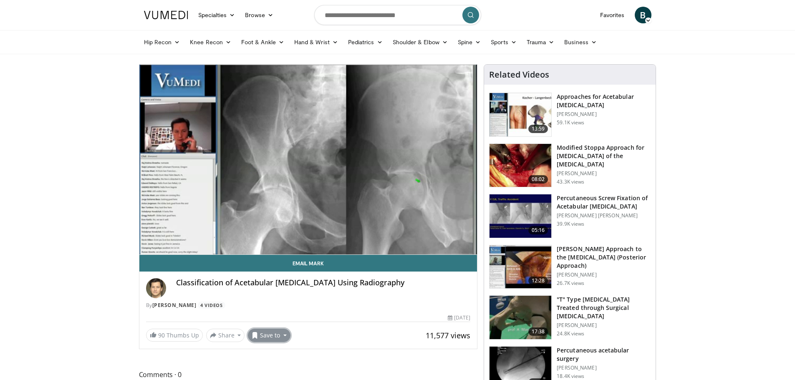
click at [266, 337] on button "Save to" at bounding box center [269, 335] width 43 height 13
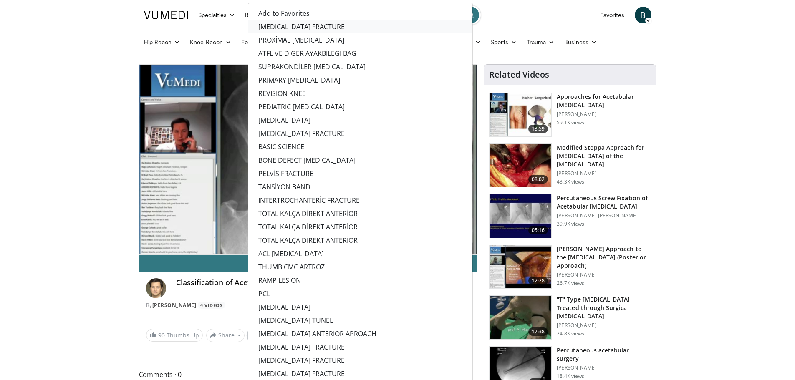
click at [285, 25] on link "[MEDICAL_DATA] FRACTURE" at bounding box center [360, 26] width 224 height 13
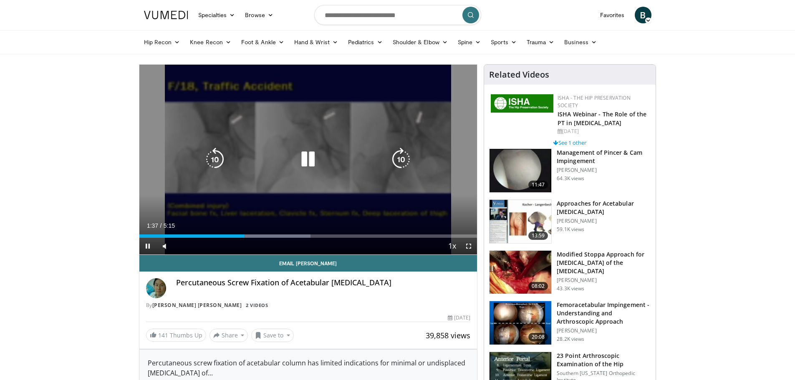
click at [330, 154] on div "Video Player" at bounding box center [308, 159] width 203 height 17
click at [261, 124] on div "10 seconds Tap to unmute" at bounding box center [308, 160] width 338 height 190
